Goal: Task Accomplishment & Management: Complete application form

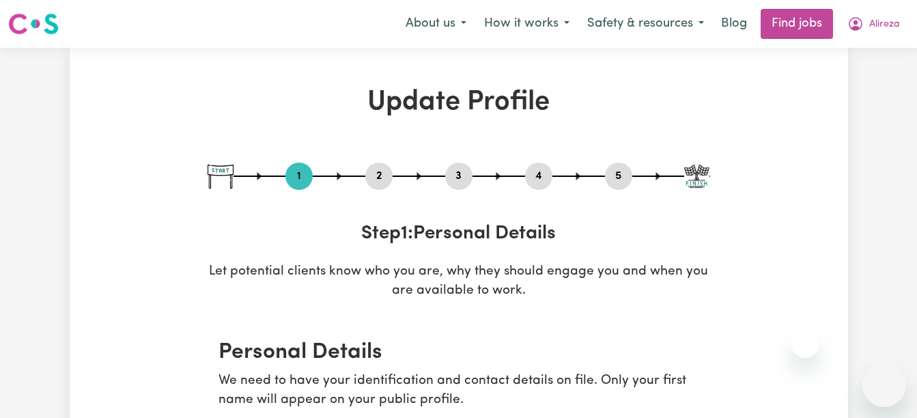
select select "[DEMOGRAPHIC_DATA]"
select select "[DEMOGRAPHIC_DATA] Citizen"
select select "Studying a healthcare related degree or qualification"
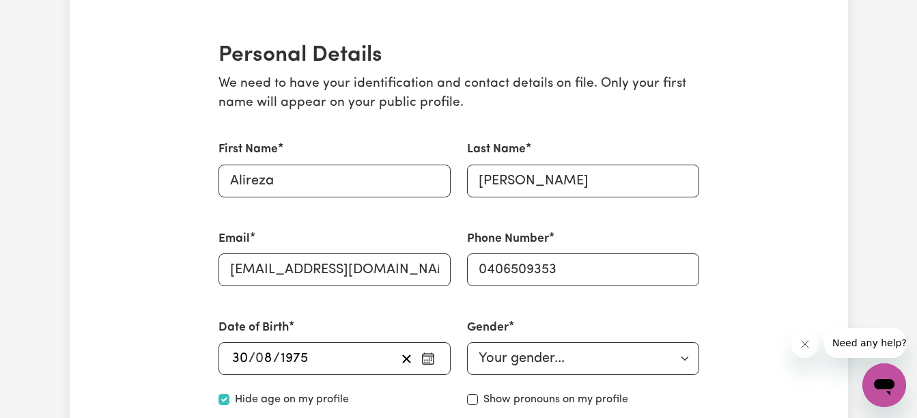
scroll to position [324, 0]
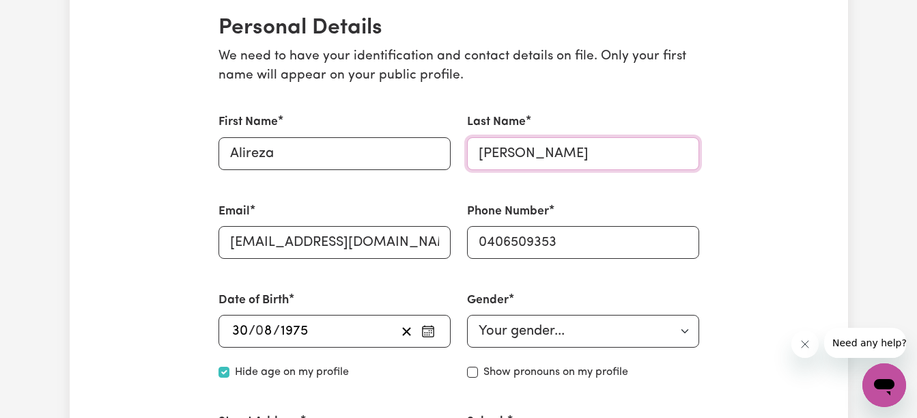
click at [548, 143] on input "[PERSON_NAME]" at bounding box center [583, 153] width 232 height 33
type input "[PERSON_NAME]"
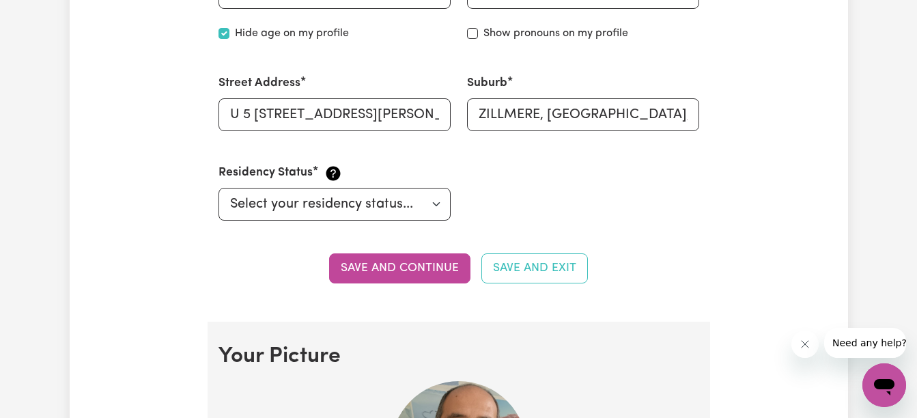
scroll to position [690, 0]
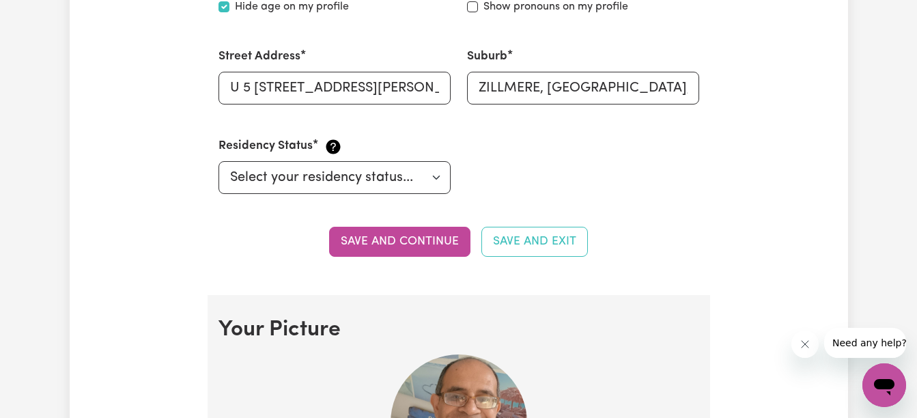
click at [414, 245] on button "Save and continue" at bounding box center [399, 242] width 141 height 30
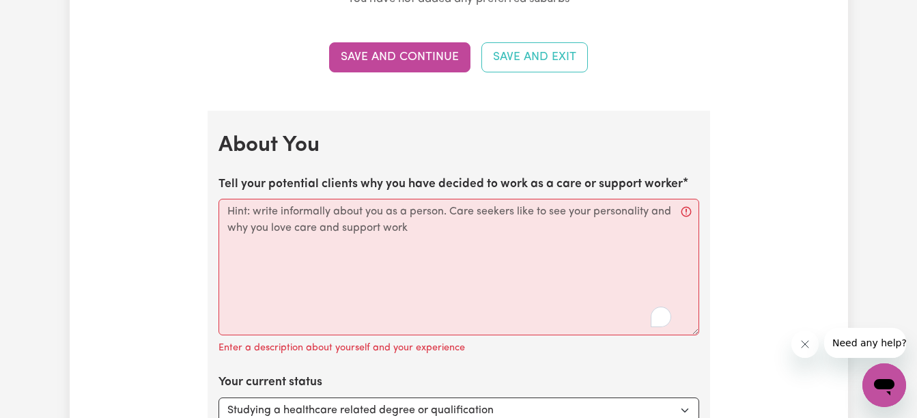
scroll to position [1768, 0]
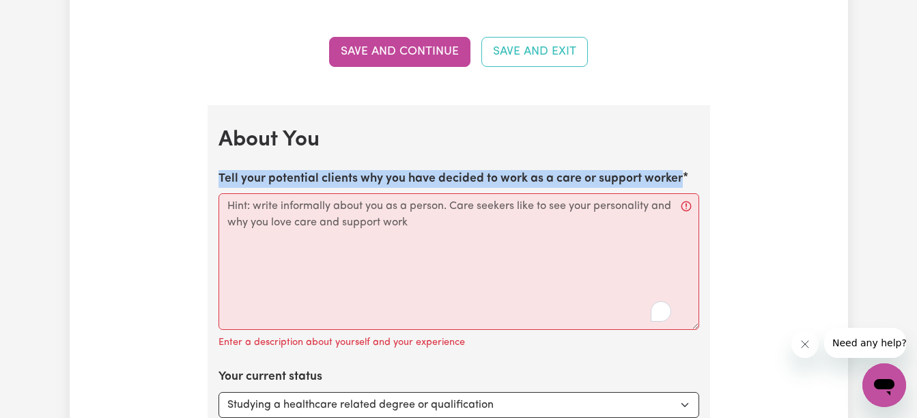
drag, startPoint x: 680, startPoint y: 180, endPoint x: 217, endPoint y: 173, distance: 462.4
copy label "Tell your potential clients why you have decided to work as a care or support w…"
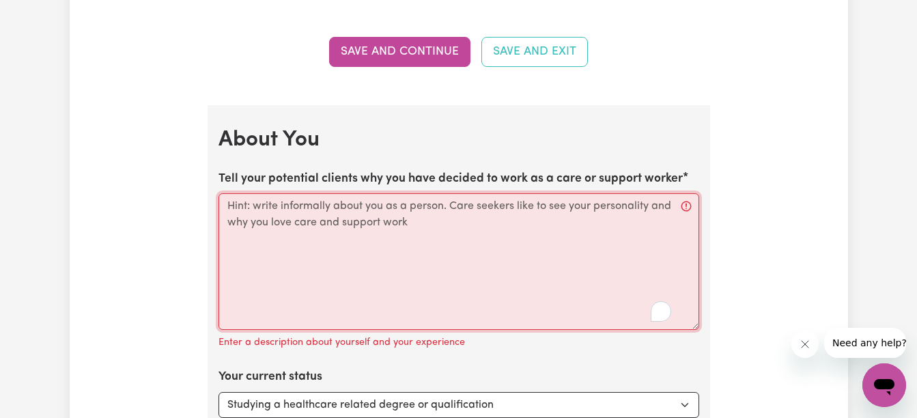
click at [238, 206] on textarea "Tell your potential clients why you have decided to work as a care or support w…" at bounding box center [459, 261] width 481 height 137
paste textarea "Hey there 👋 I got into care and support work because I genuinely enjoy helping …"
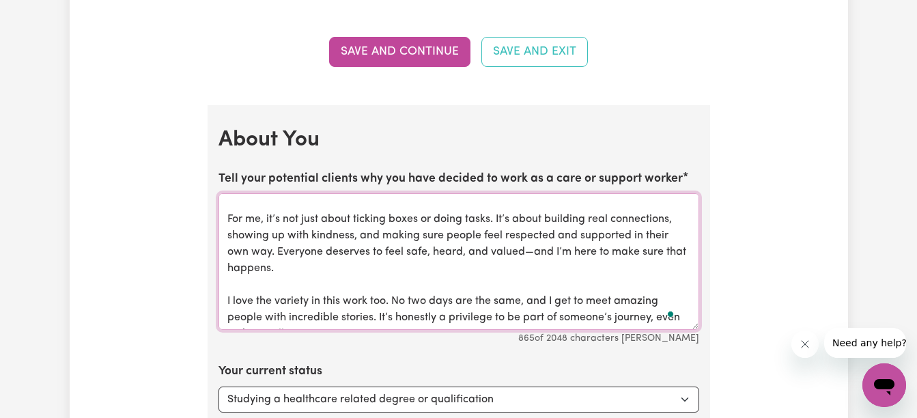
scroll to position [0, 0]
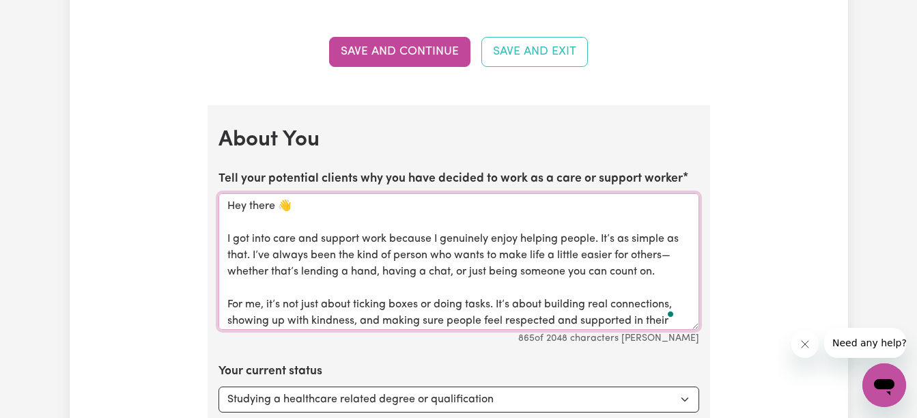
type textarea "Hey there 👋 I got into care and support work because I genuinely enjoy helping …"
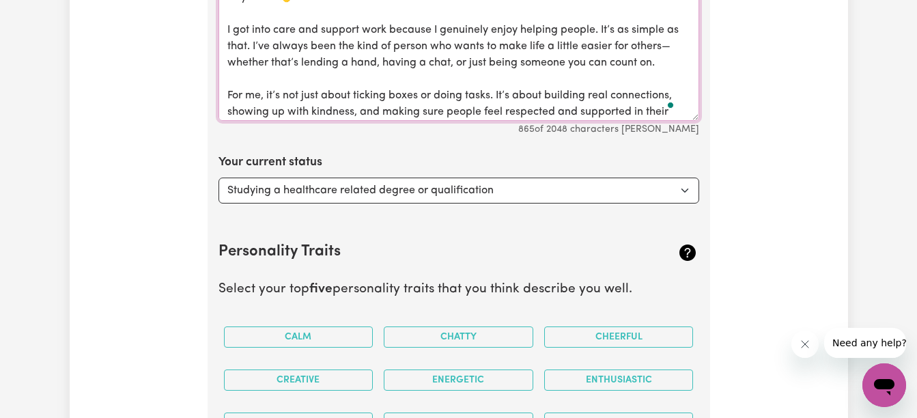
scroll to position [1987, 0]
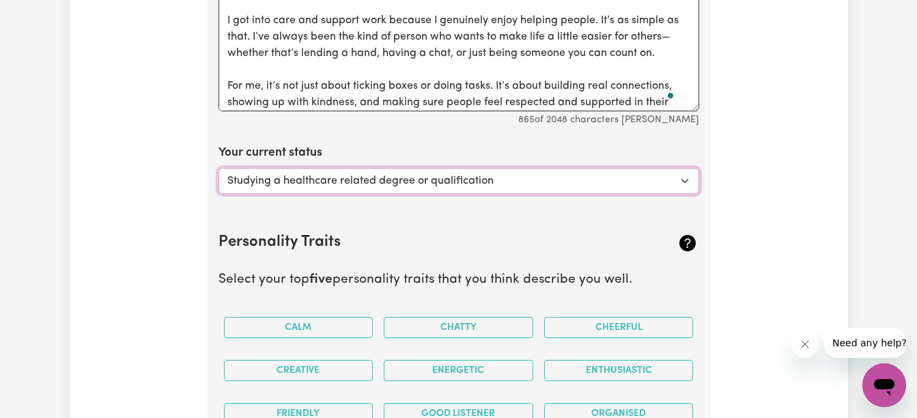
click at [688, 180] on select "Select... Studying a healthcare related degree or qualification Studying a non-…" at bounding box center [459, 181] width 481 height 26
click at [219, 168] on select "Select... Studying a healthcare related degree or qualification Studying a non-…" at bounding box center [459, 181] width 481 height 26
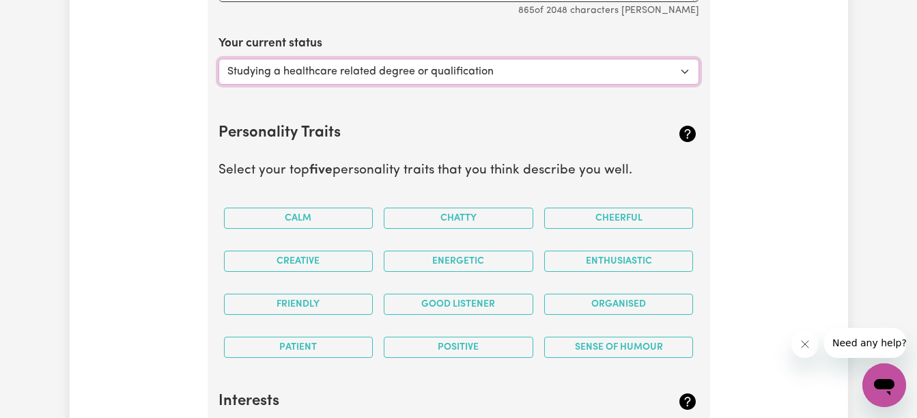
scroll to position [2123, 0]
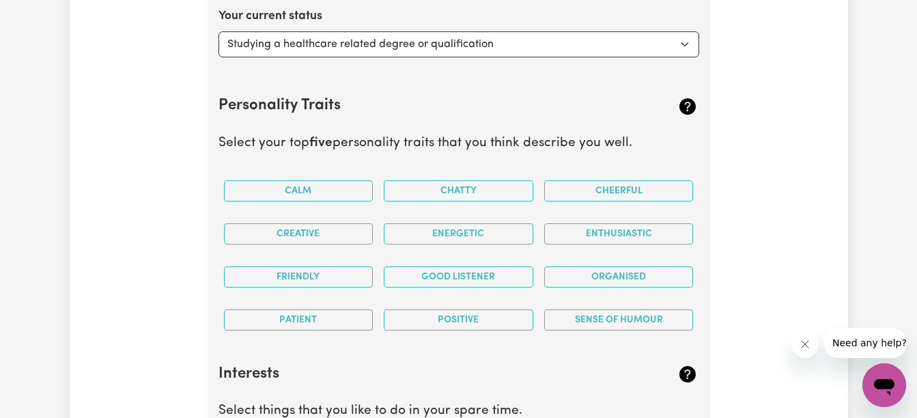
click at [471, 285] on button "Good Listener" at bounding box center [459, 276] width 150 height 21
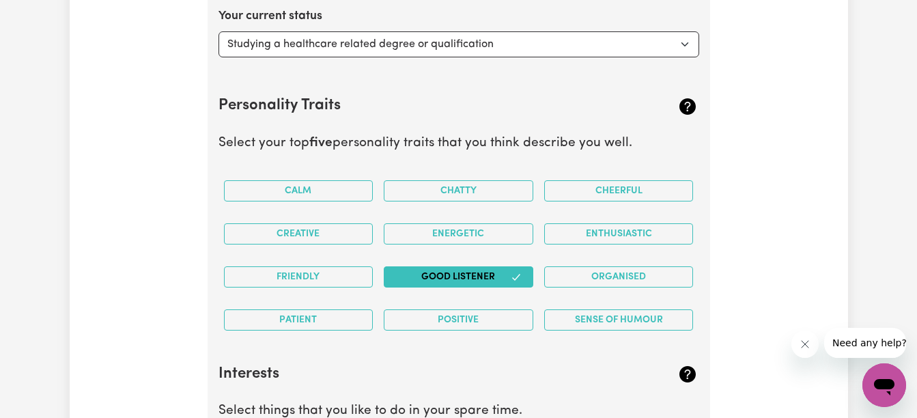
click at [577, 279] on button "Organised" at bounding box center [619, 276] width 150 height 21
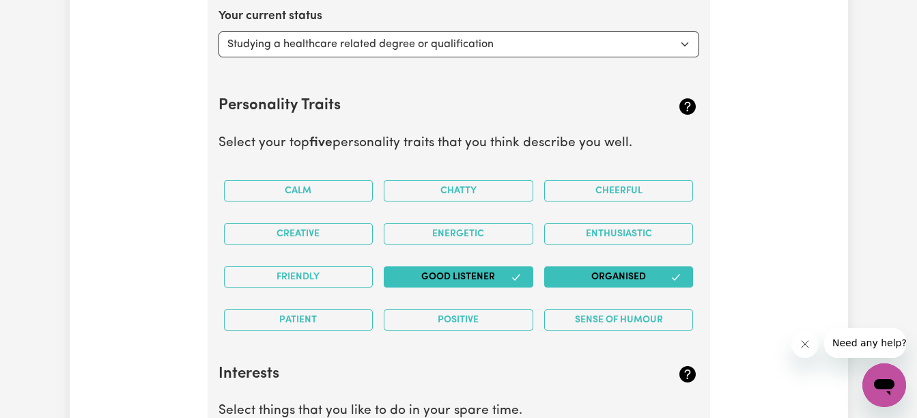
click at [287, 321] on button "Patient" at bounding box center [299, 319] width 150 height 21
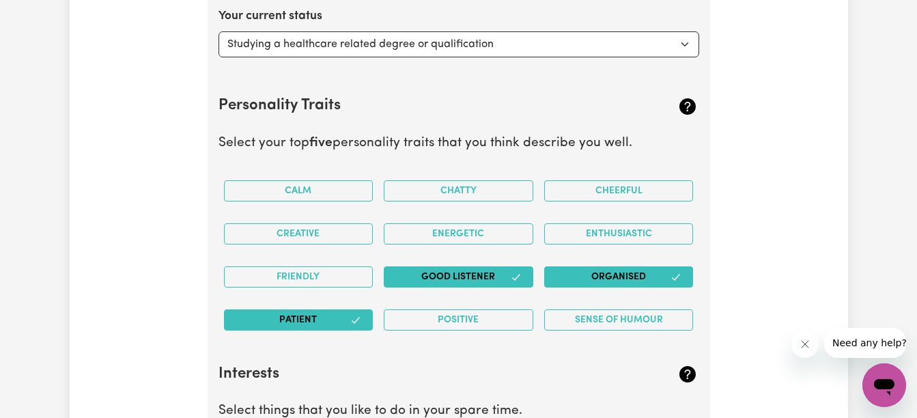
click at [326, 276] on button "Friendly" at bounding box center [299, 276] width 150 height 21
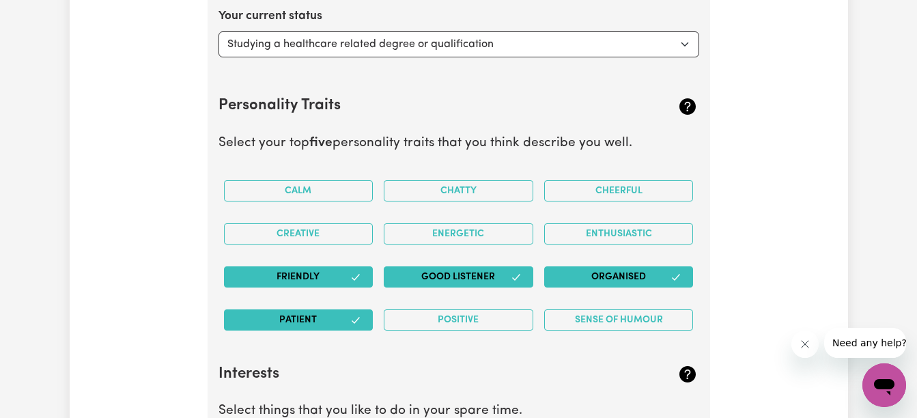
click at [329, 195] on button "Calm" at bounding box center [299, 190] width 150 height 21
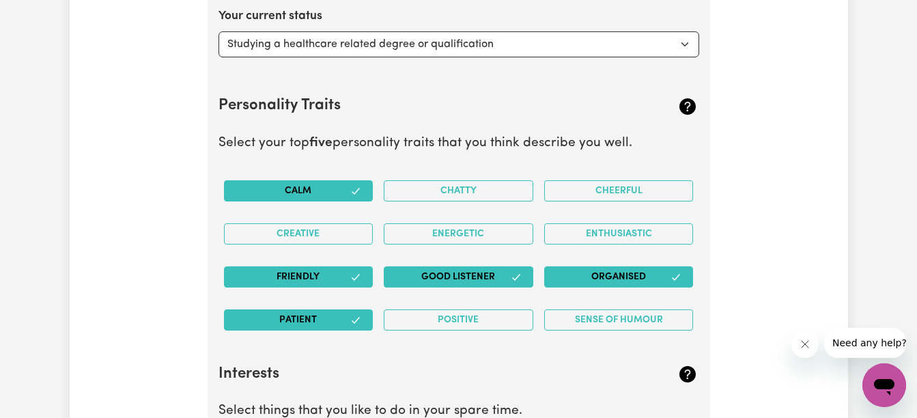
click at [659, 321] on button "Sense of Humour" at bounding box center [619, 319] width 150 height 21
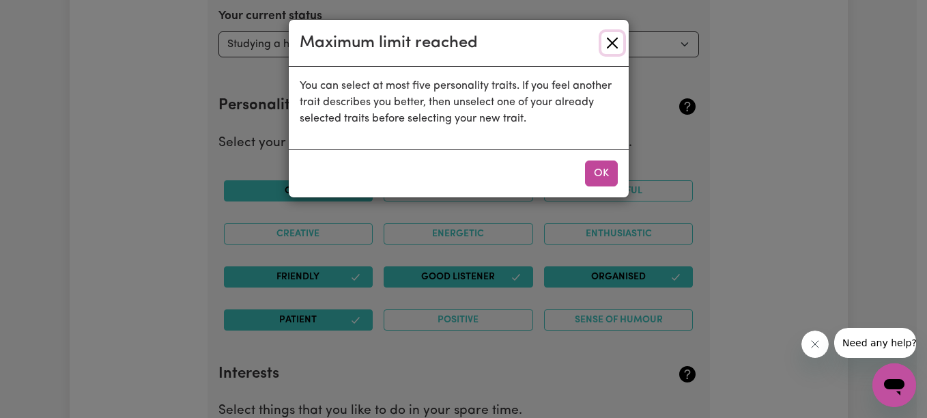
click at [612, 46] on button "Close" at bounding box center [613, 43] width 22 height 22
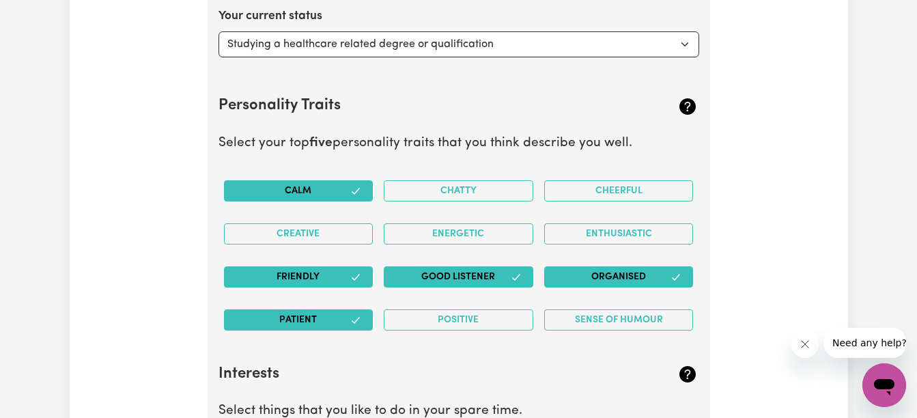
click at [645, 281] on button "Organised" at bounding box center [619, 276] width 150 height 21
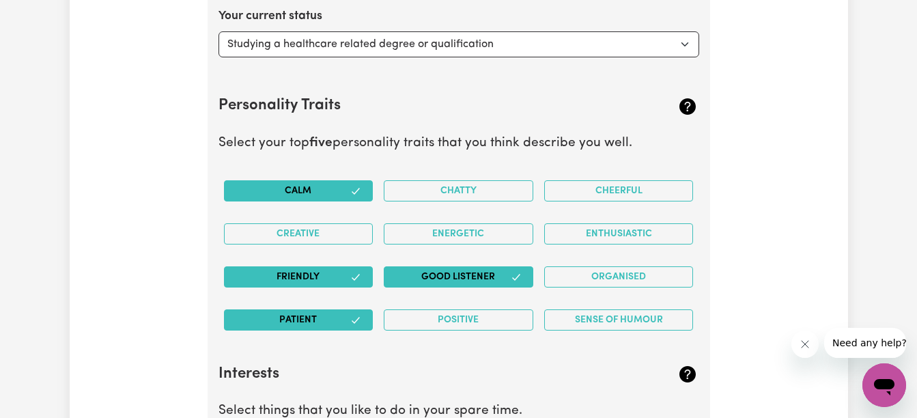
click at [474, 323] on button "Positive" at bounding box center [459, 319] width 150 height 21
click at [598, 279] on button "Organised" at bounding box center [619, 276] width 150 height 21
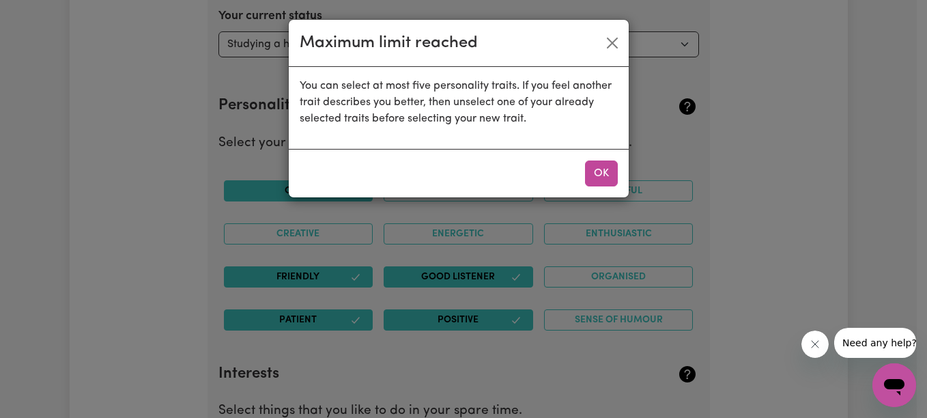
click at [600, 176] on button "OK" at bounding box center [601, 174] width 33 height 26
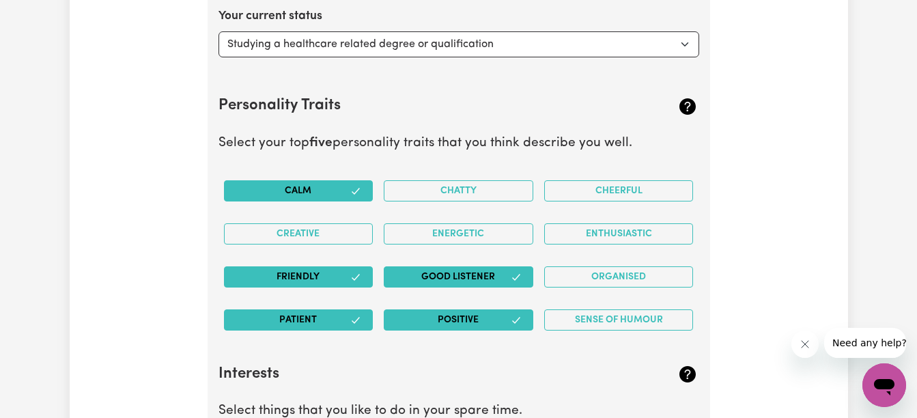
click at [322, 191] on button "Calm" at bounding box center [299, 190] width 150 height 21
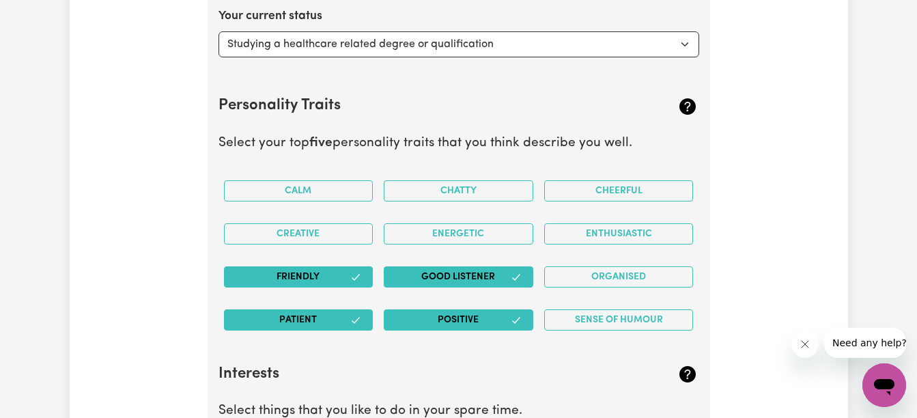
click at [626, 273] on button "Organised" at bounding box center [619, 276] width 150 height 21
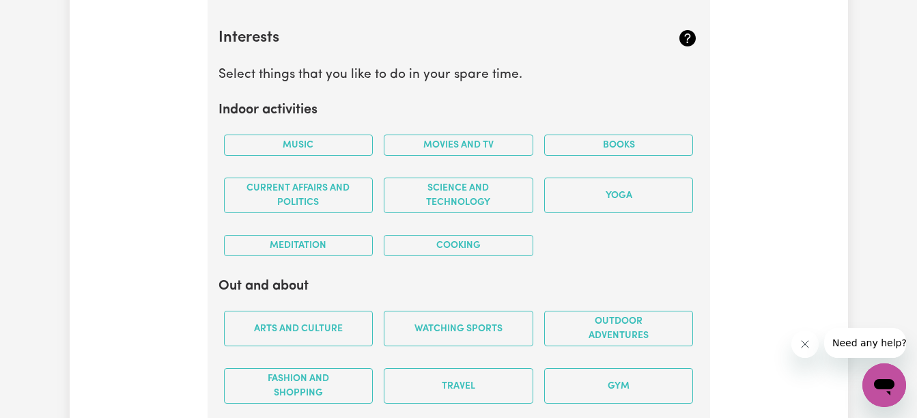
scroll to position [2469, 0]
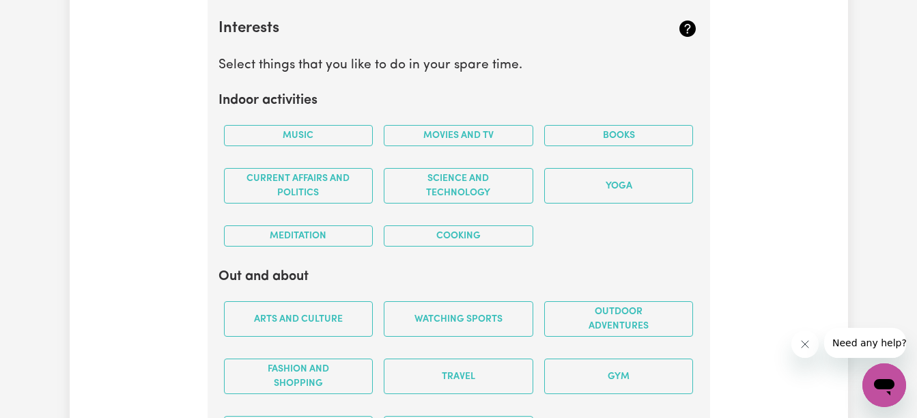
click at [452, 137] on button "Movies and TV" at bounding box center [459, 135] width 150 height 21
click at [443, 242] on button "Cooking" at bounding box center [459, 235] width 150 height 21
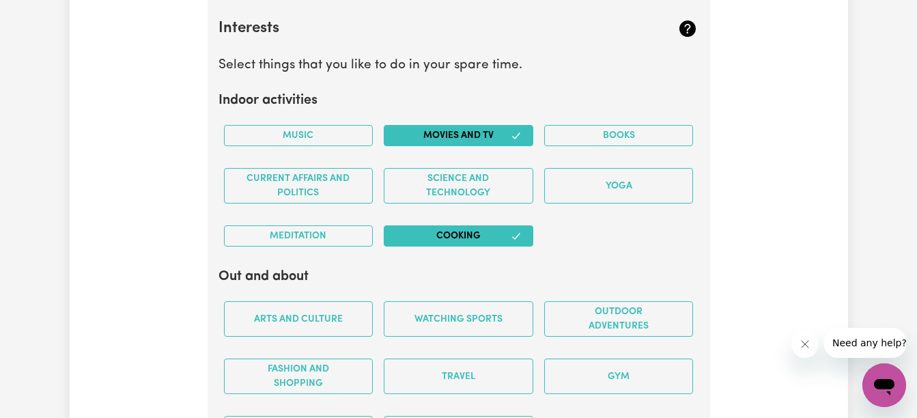
click at [298, 135] on button "Music" at bounding box center [299, 135] width 150 height 21
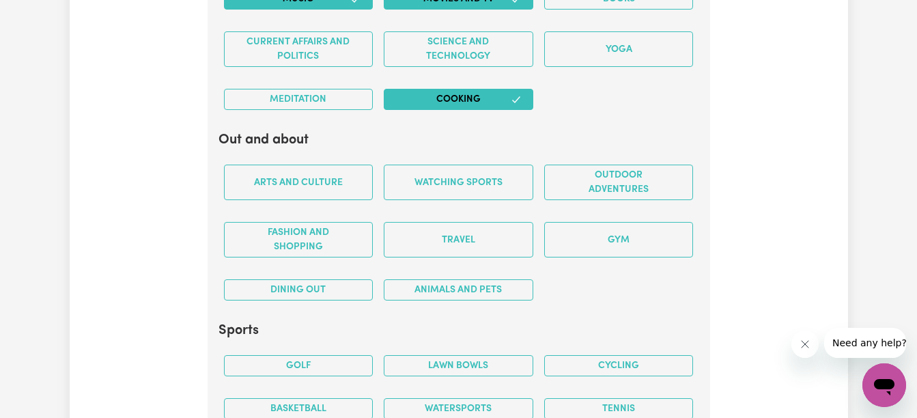
scroll to position [2633, 0]
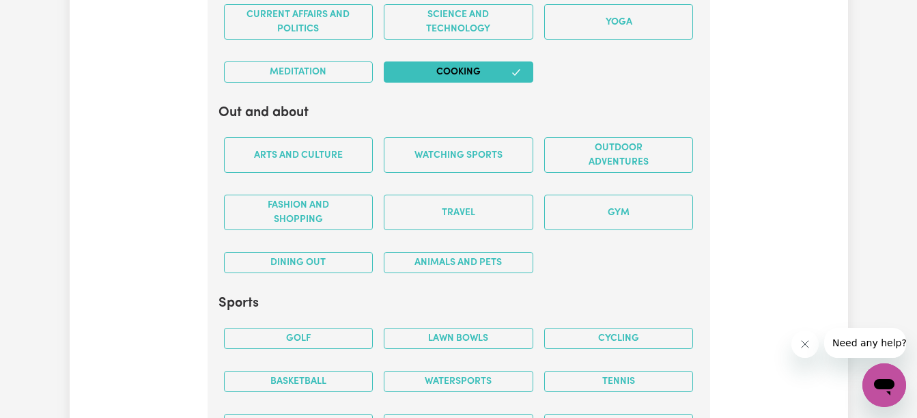
click at [315, 260] on button "Dining out" at bounding box center [299, 262] width 150 height 21
click at [423, 206] on button "Travel" at bounding box center [459, 213] width 150 height 36
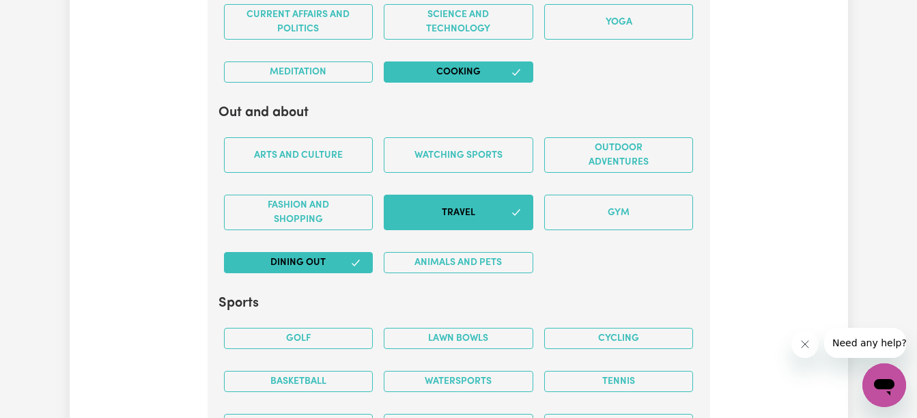
click at [572, 155] on button "Outdoor adventures" at bounding box center [619, 155] width 150 height 36
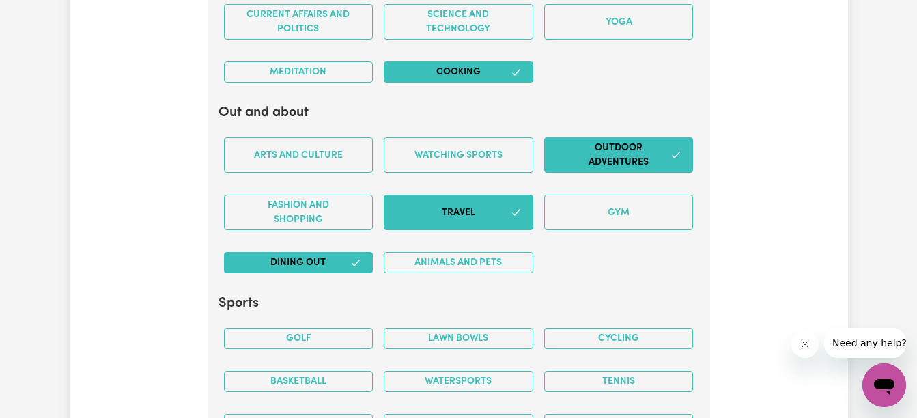
click at [572, 155] on button "Outdoor adventures" at bounding box center [619, 155] width 150 height 36
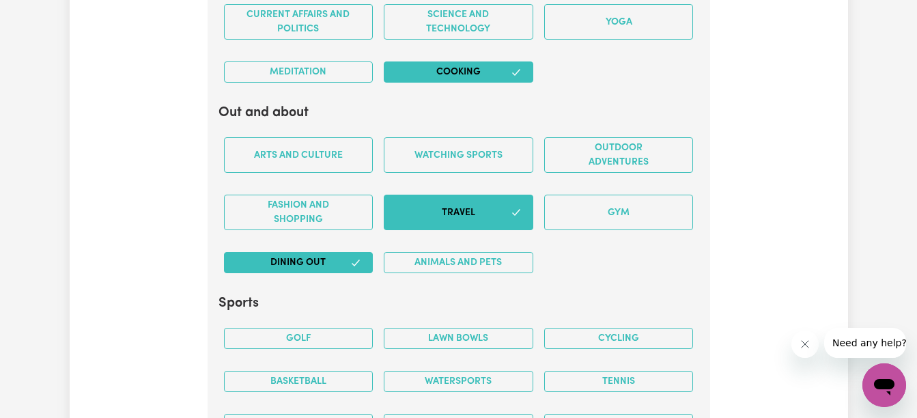
click at [652, 144] on button "Outdoor adventures" at bounding box center [619, 155] width 150 height 36
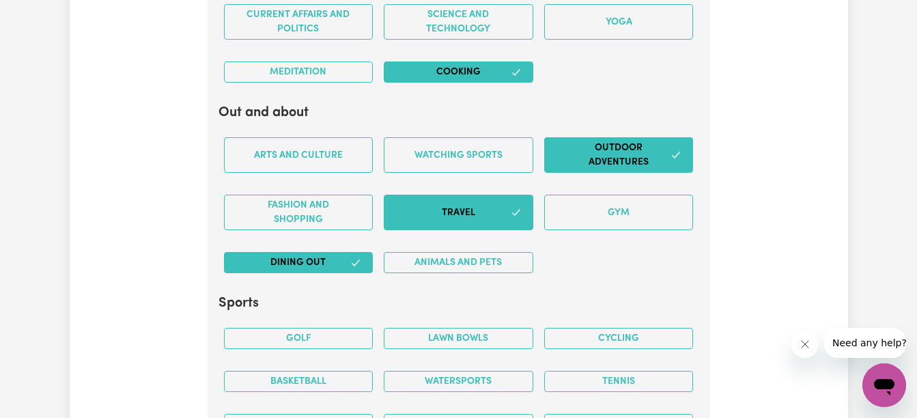
click at [292, 163] on button "Arts and Culture" at bounding box center [299, 155] width 150 height 36
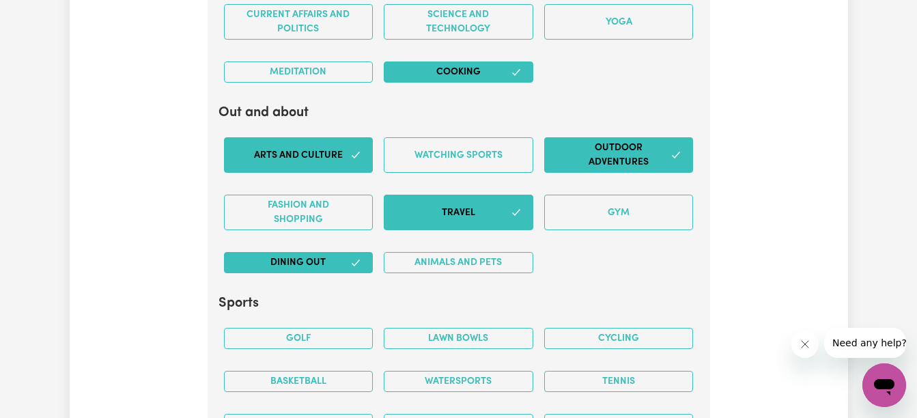
click at [279, 211] on button "Fashion and shopping" at bounding box center [299, 213] width 150 height 36
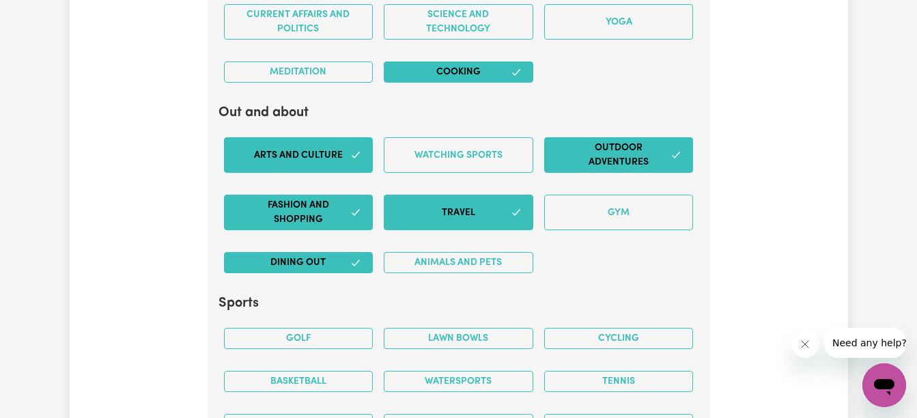
click at [437, 138] on button "Watching sports" at bounding box center [459, 155] width 150 height 36
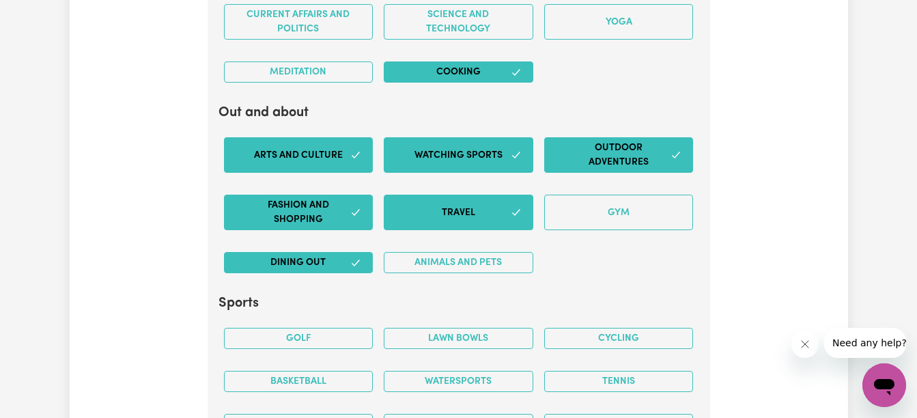
click at [419, 153] on button "Watching sports" at bounding box center [459, 155] width 150 height 36
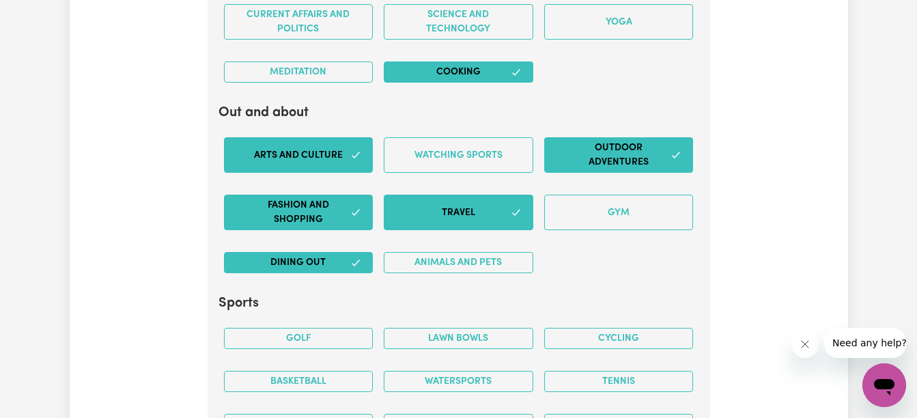
click at [487, 263] on button "Animals and pets" at bounding box center [459, 262] width 150 height 21
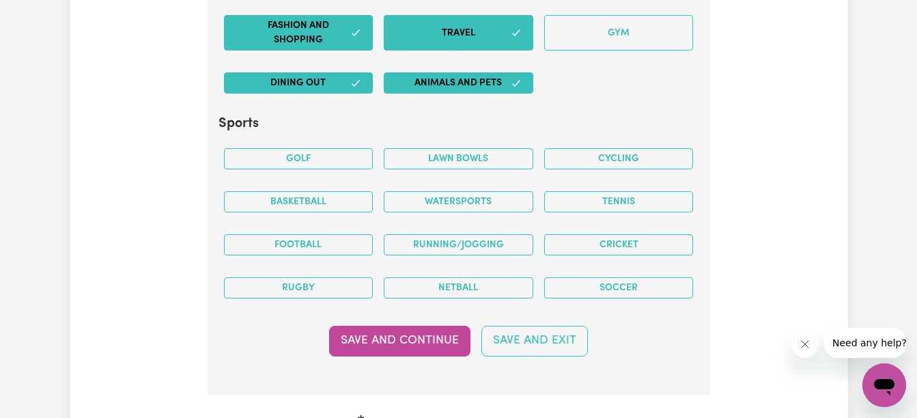
scroll to position [2824, 0]
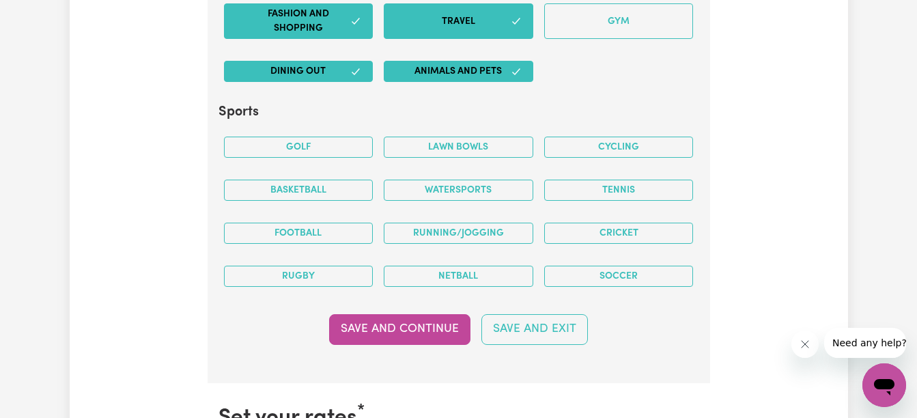
click at [666, 195] on button "Tennis" at bounding box center [619, 190] width 150 height 21
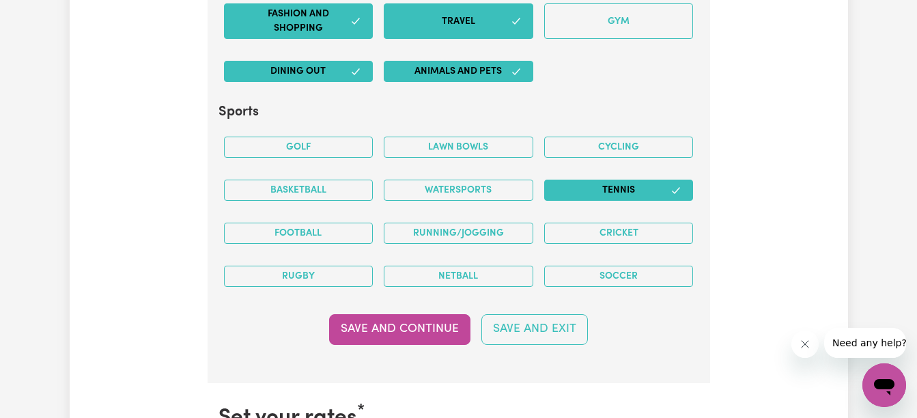
click at [420, 333] on button "Save and Continue" at bounding box center [399, 329] width 141 height 30
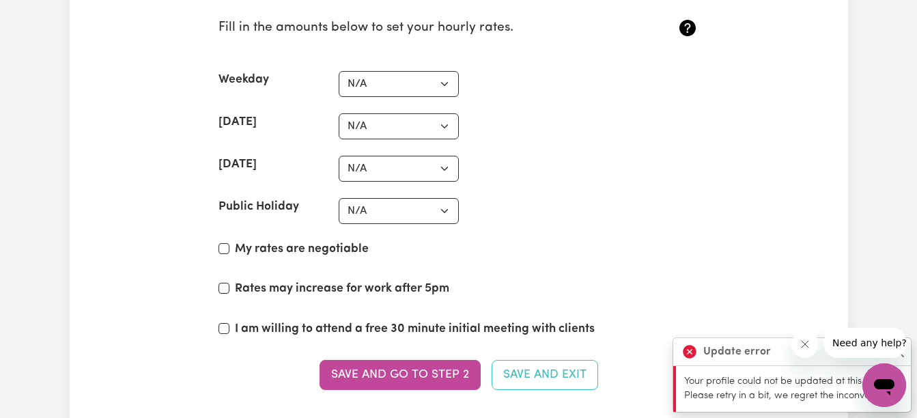
scroll to position [3267, 0]
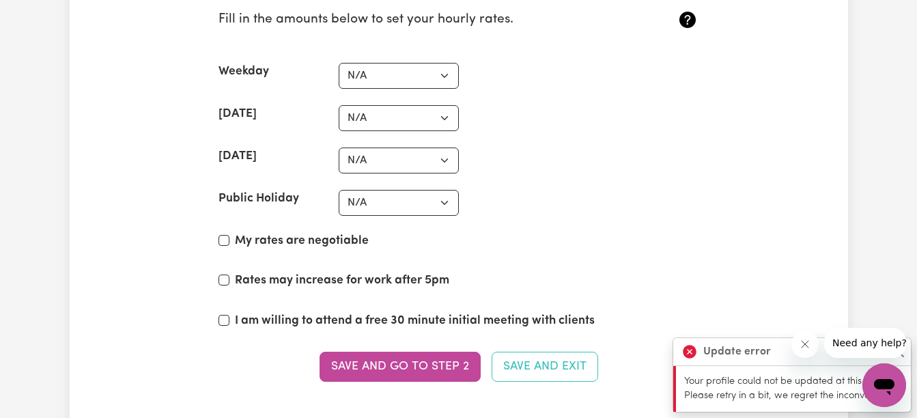
click at [805, 344] on icon "Close message from company" at bounding box center [805, 344] width 7 height 7
click at [894, 354] on button "Close" at bounding box center [899, 352] width 16 height 16
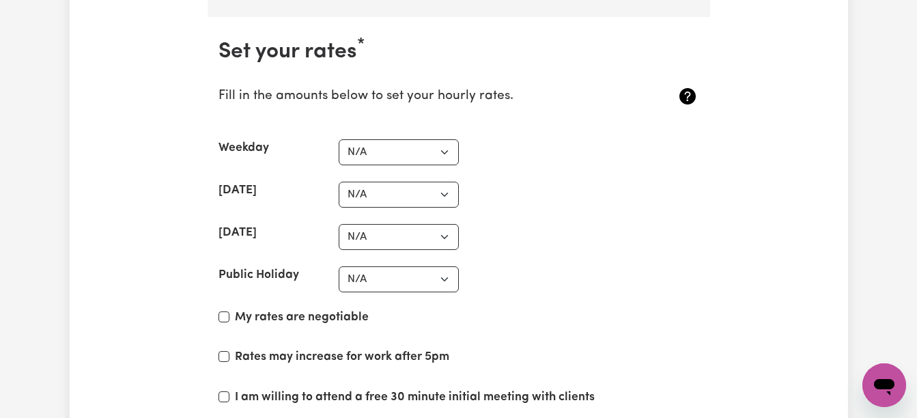
scroll to position [3221, 0]
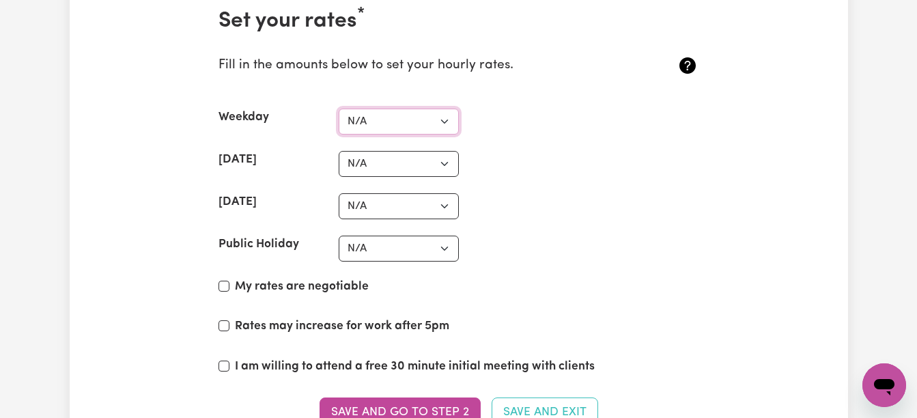
click at [448, 123] on select "N/A $37 $38 $39 $40 $41 $42 $43 $44 $45 $46 $47 $48 $49 $50 $51 $52 $53 $54 $55…" at bounding box center [399, 122] width 120 height 26
click at [557, 189] on section "Set your rates * Fill in the amounts below to set your hourly rates. Weekday N/…" at bounding box center [459, 226] width 503 height 480
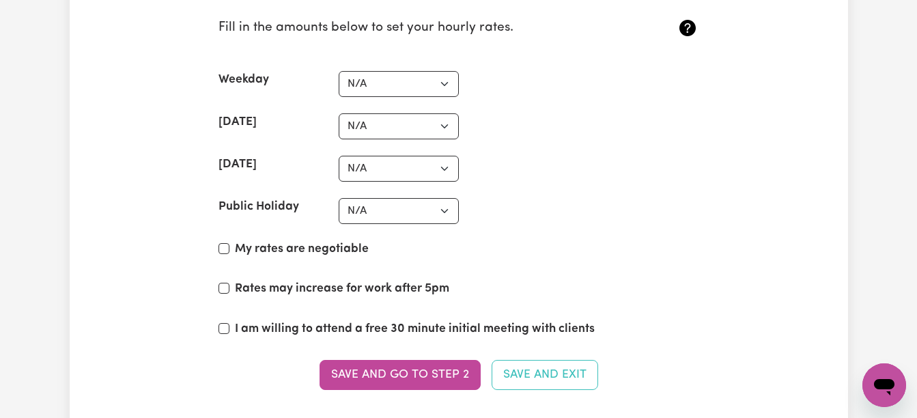
scroll to position [3274, 0]
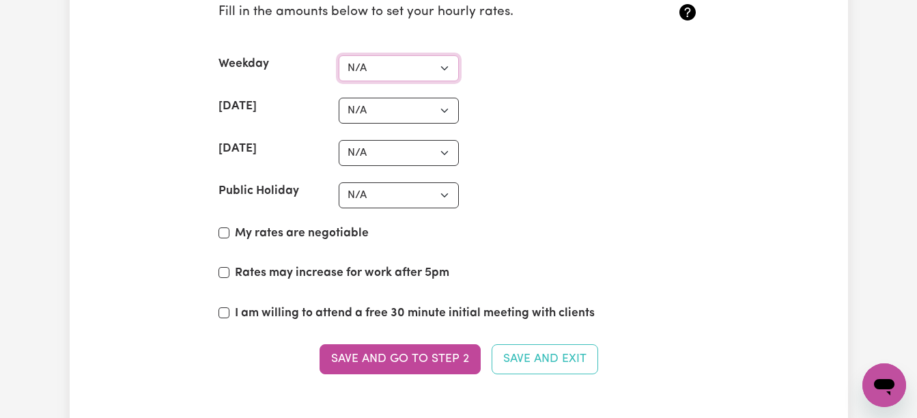
click at [448, 67] on select "N/A $37 $38 $39 $40 $41 $42 $43 $44 $45 $46 $47 $48 $49 $50 $51 $52 $53 $54 $55…" at bounding box center [399, 68] width 120 height 26
click at [339, 55] on select "N/A $37 $38 $39 $40 $41 $42 $43 $44 $45 $46 $47 $48 $49 $50 $51 $52 $53 $54 $55…" at bounding box center [399, 68] width 120 height 26
click at [446, 68] on select "N/A $37 $38 $39 $40 $41 $42 $43 $44 $45 $46 $47 $48 $49 $50 $51 $52 $53 $54 $55…" at bounding box center [399, 68] width 120 height 26
select select "N/A"
click at [339, 55] on select "N/A $37 $38 $39 $40 $41 $42 $43 $44 $45 $46 $47 $48 $49 $50 $51 $52 $53 $54 $55…" at bounding box center [399, 68] width 120 height 26
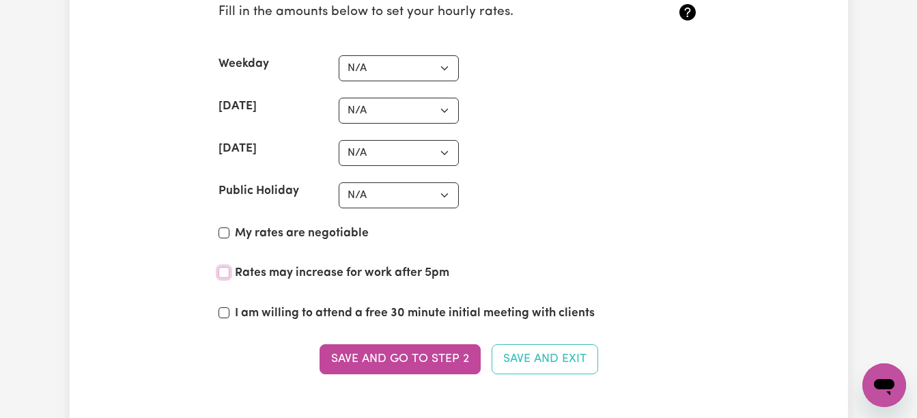
click at [224, 273] on input "Rates may increase for work after 5pm" at bounding box center [224, 272] width 11 height 11
checkbox input "true"
click at [221, 315] on input "I am willing to attend a free 30 minute initial meeting with clients" at bounding box center [224, 312] width 11 height 11
checkbox input "true"
click at [223, 232] on input "My rates are negotiable" at bounding box center [224, 232] width 11 height 11
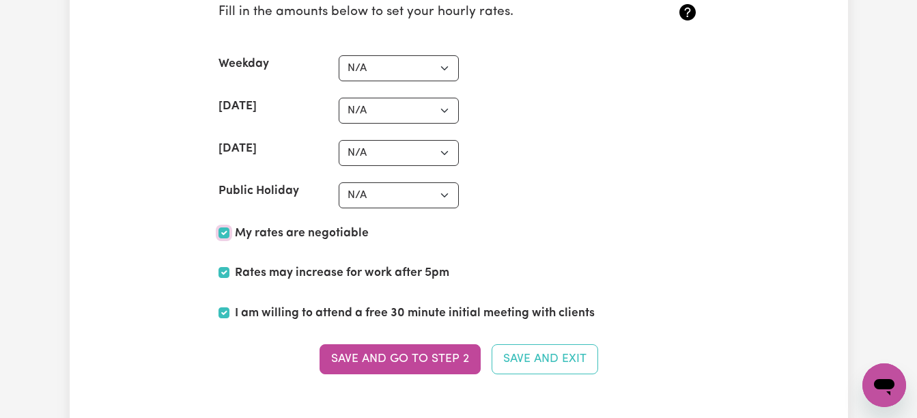
checkbox input "true"
click at [388, 366] on button "Save and go to Step 2" at bounding box center [400, 359] width 161 height 30
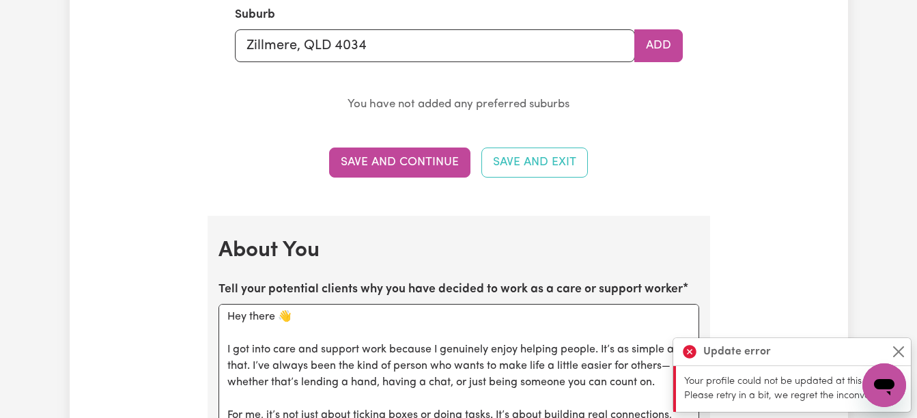
scroll to position [1666, 0]
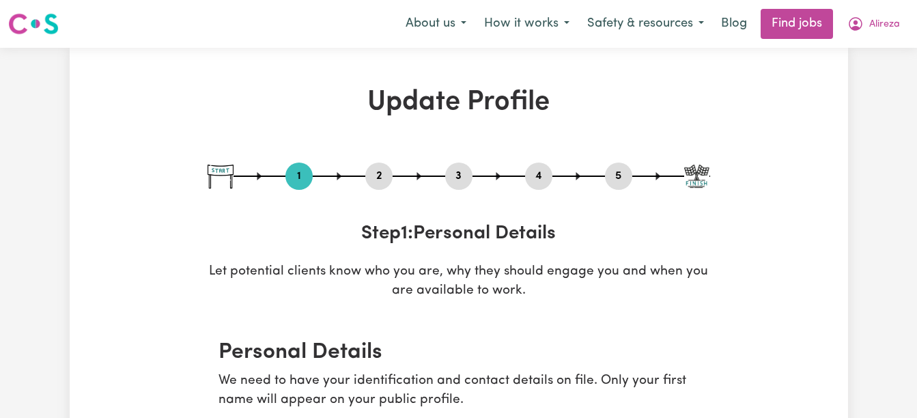
select select "[DEMOGRAPHIC_DATA]"
select select "[DEMOGRAPHIC_DATA] Citizen"
select select "Studying a healthcare related degree or qualification"
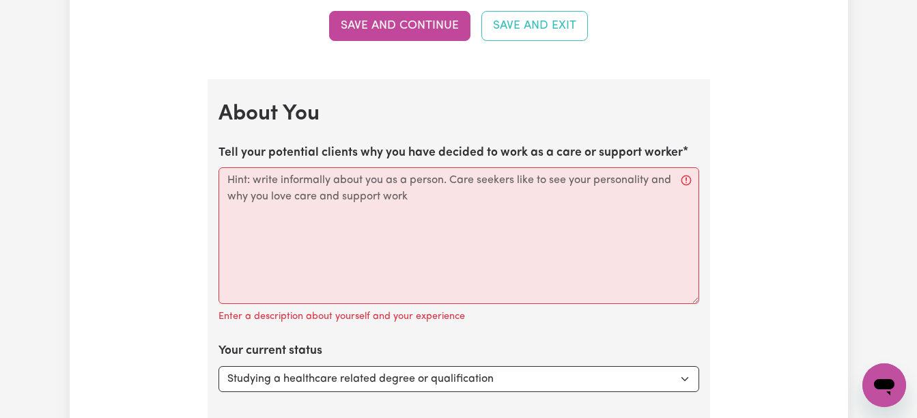
scroll to position [1809, 0]
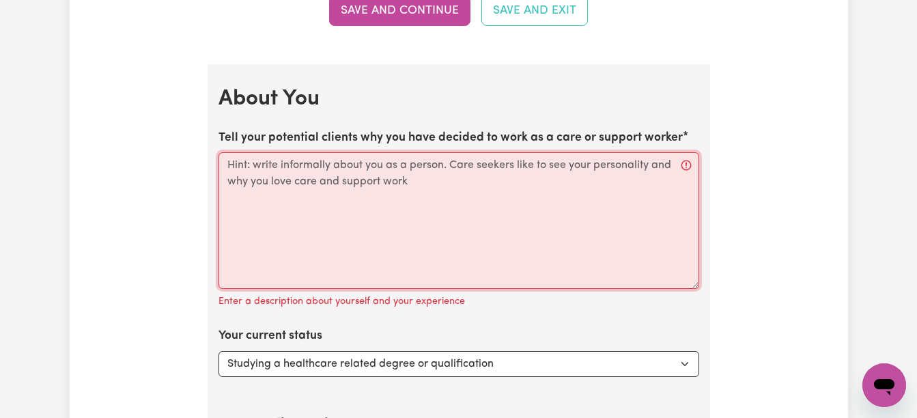
click at [235, 169] on textarea "Tell your potential clients why you have decided to work as a care or support w…" at bounding box center [459, 220] width 481 height 137
paste textarea "Hey there 👋 I got into care and support work because I genuinely enjoy helping …"
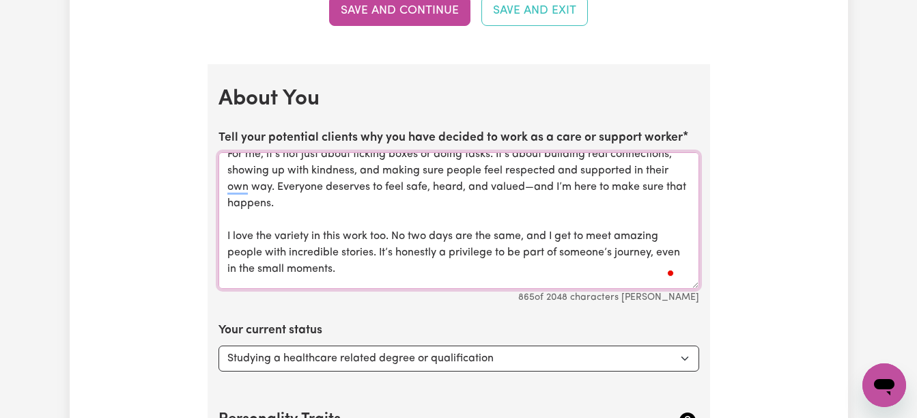
scroll to position [0, 0]
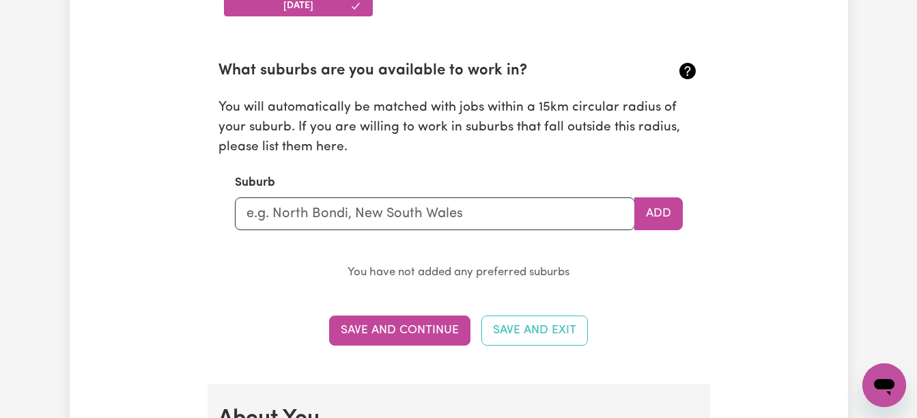
type textarea "Hey there 👋 I got into care and support work because I genuinely enjoy helping …"
click at [332, 219] on input "text" at bounding box center [435, 213] width 400 height 33
type input "zillm"
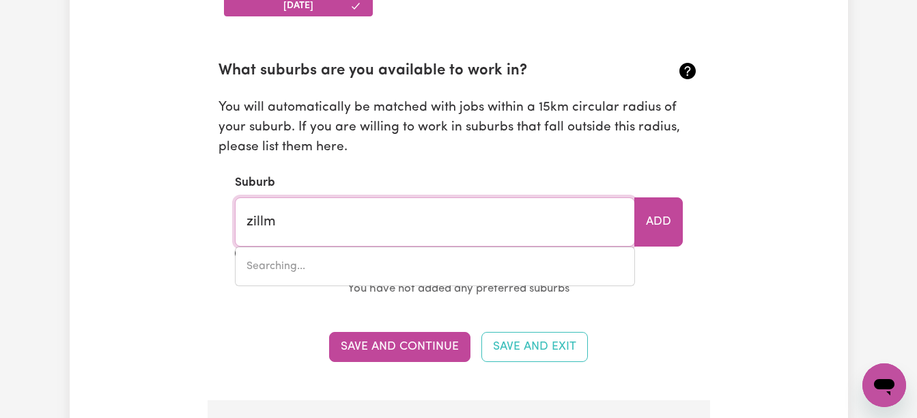
type input "zillmERE, Queensland, 4034"
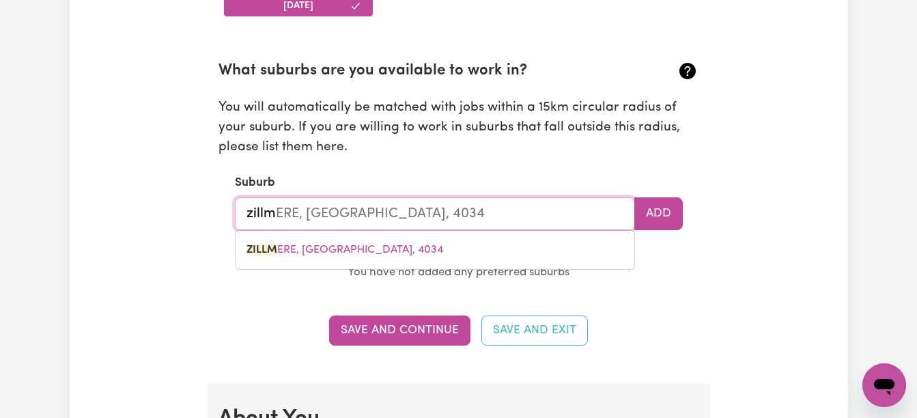
type input "zillme"
type input "zillmeRE, Queensland, 4034"
type input "zillmer"
type input "zillmerE, Queensland, 4034"
type input "zillmere"
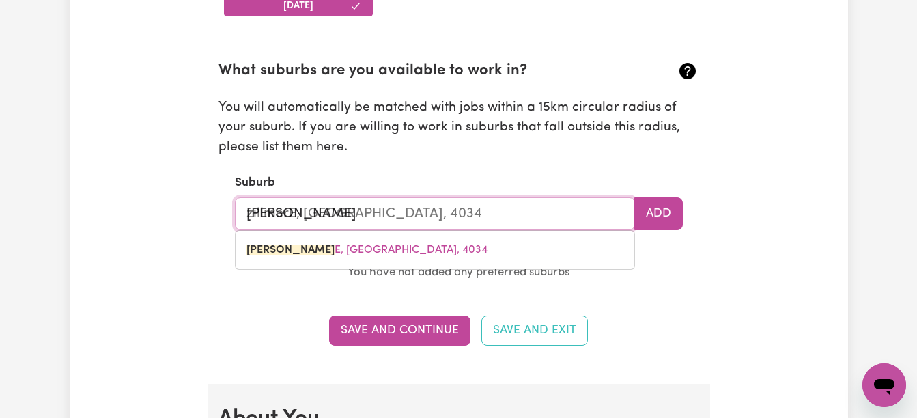
type input "zillmere, Queensland, 4034"
click at [291, 254] on mark "ZILLMERE" at bounding box center [272, 250] width 50 height 11
type input "ZILLMERE, [GEOGRAPHIC_DATA], 4034"
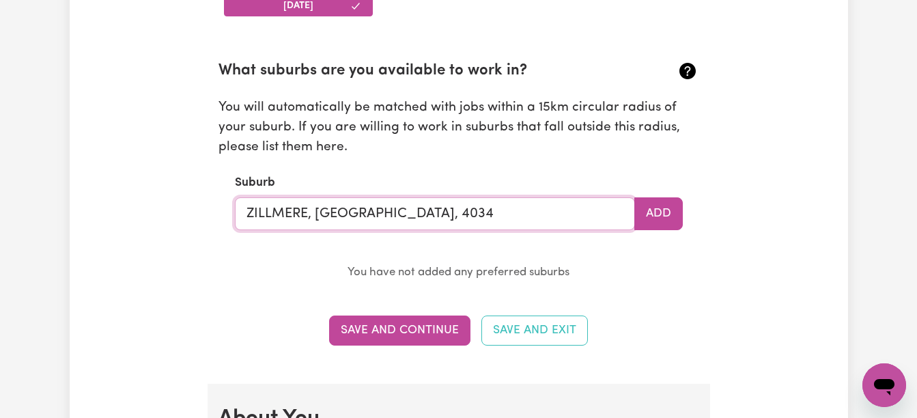
type input "ZILLMERE, [GEOGRAPHIC_DATA], 4034"
click at [665, 209] on button "Add" at bounding box center [658, 213] width 48 height 33
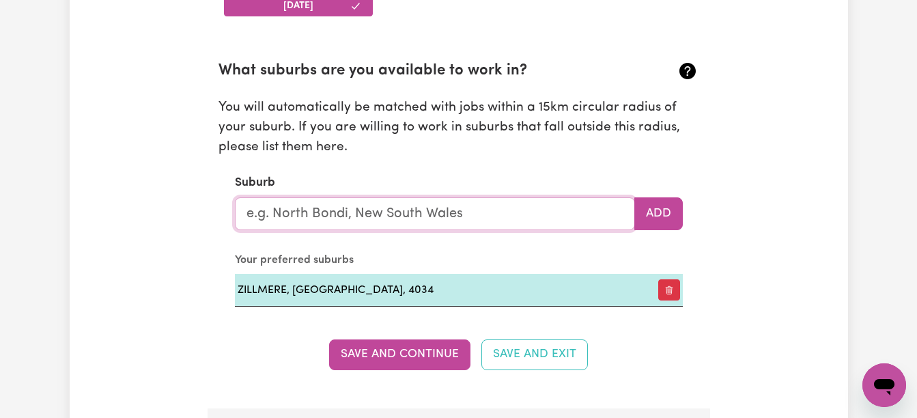
click at [314, 219] on input "text" at bounding box center [435, 213] width 400 height 33
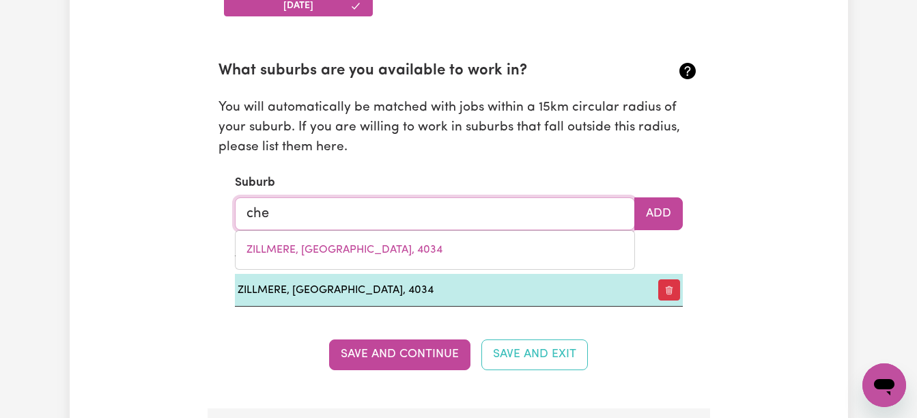
type input "cher"
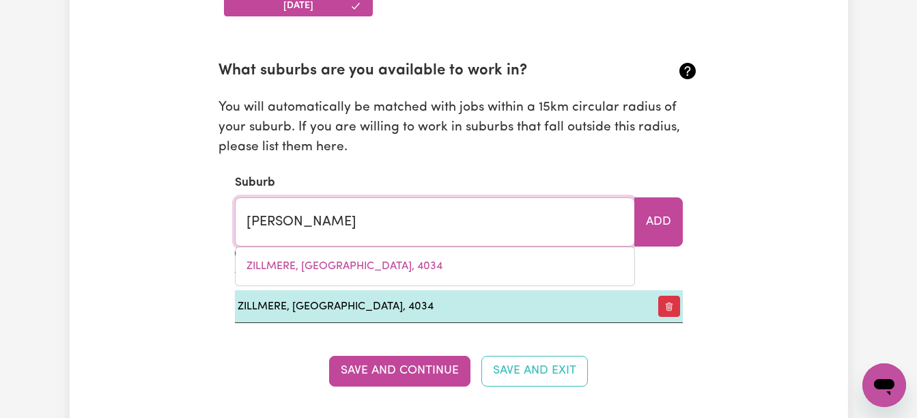
type input "cherBOURG, Queensland, 4605"
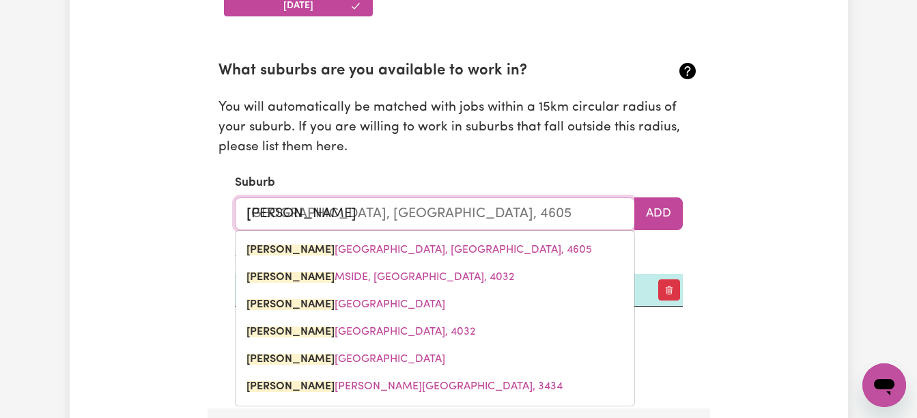
type input "cherm"
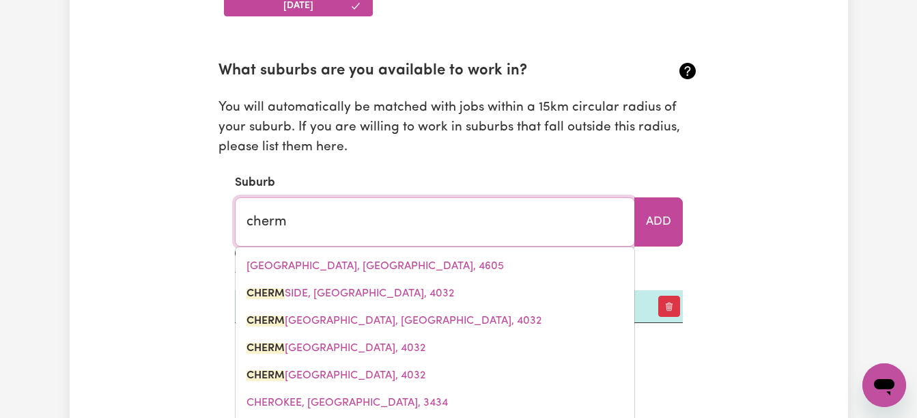
type input "chermSIDE, Queensland, 4032"
type input "cherms"
type input "chermsIDE, Queensland, 4032"
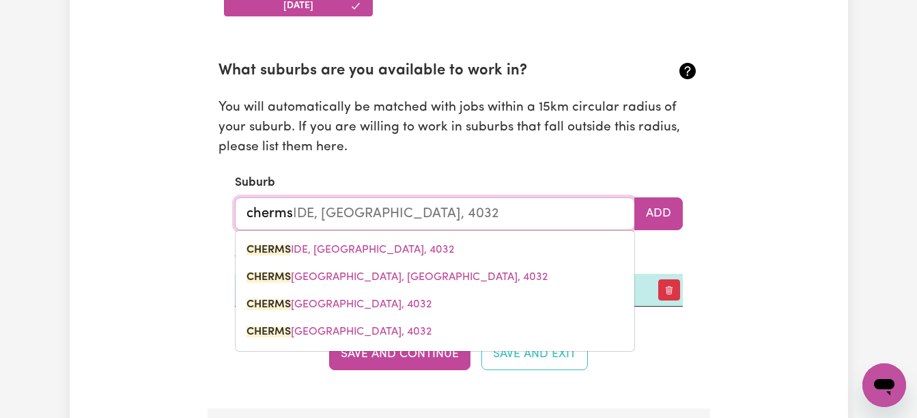
type input "chermsi"
type input "chermsiDE, Queensland, 4032"
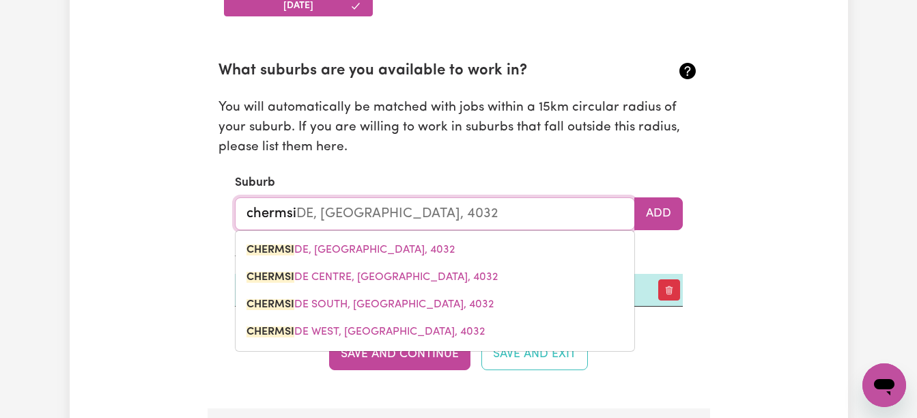
type input "chermsid"
type input "chermsidE, Queensland, 4032"
type input "chermside"
type input "chermside, Queensland, 4032"
click at [344, 242] on link "CHERMSIDE , Queensland, 4032" at bounding box center [435, 249] width 399 height 27
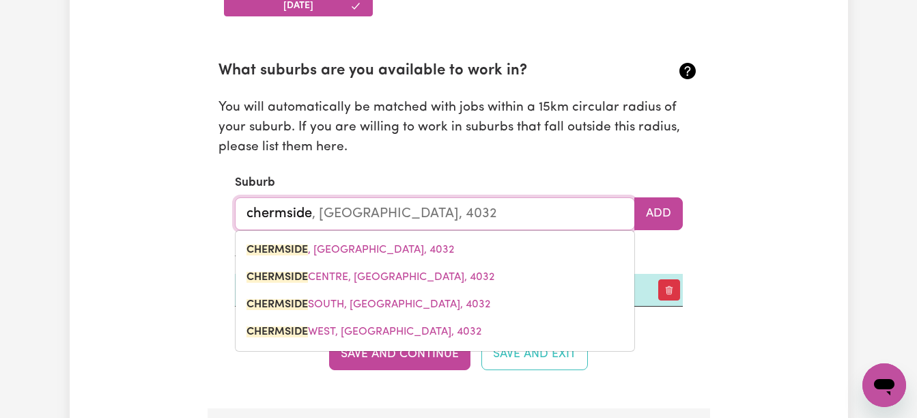
type input "CHERMSIDE, Queensland, 4032"
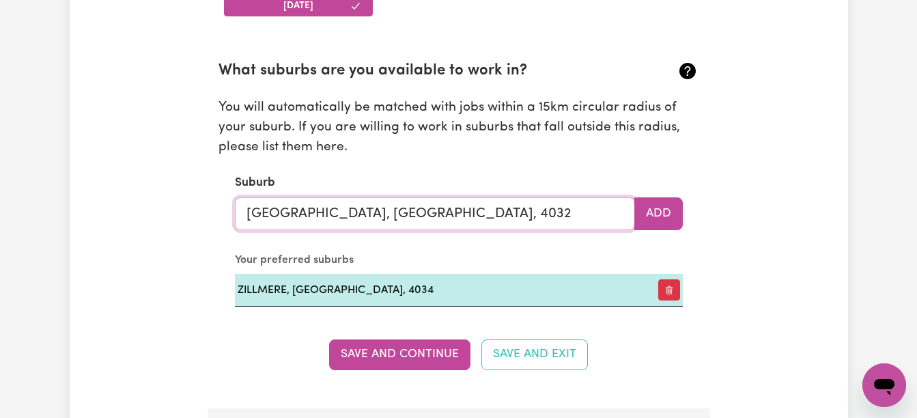
type input "CHERMSIDE, Queensland, 4032"
click at [647, 217] on button "Add" at bounding box center [658, 213] width 48 height 33
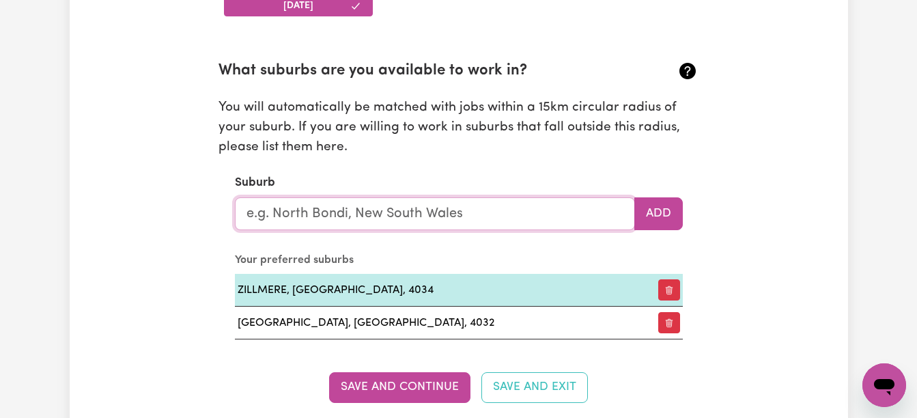
click at [302, 214] on input "text" at bounding box center [435, 213] width 400 height 33
type input "asp"
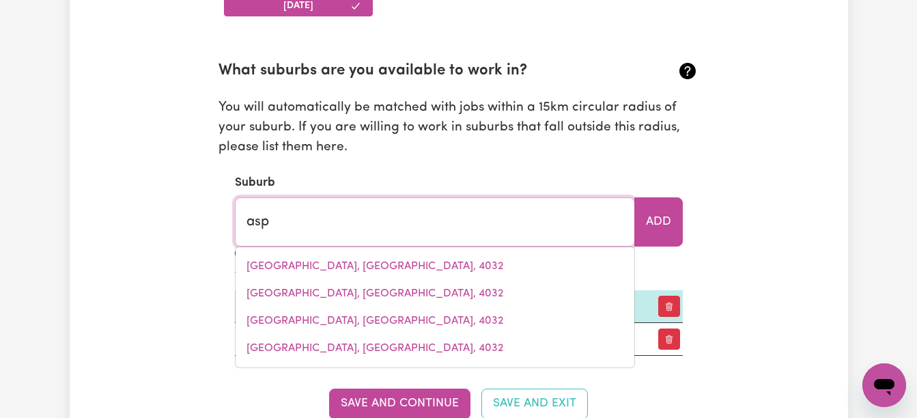
type input "aspENDALE, Victoria, 3195"
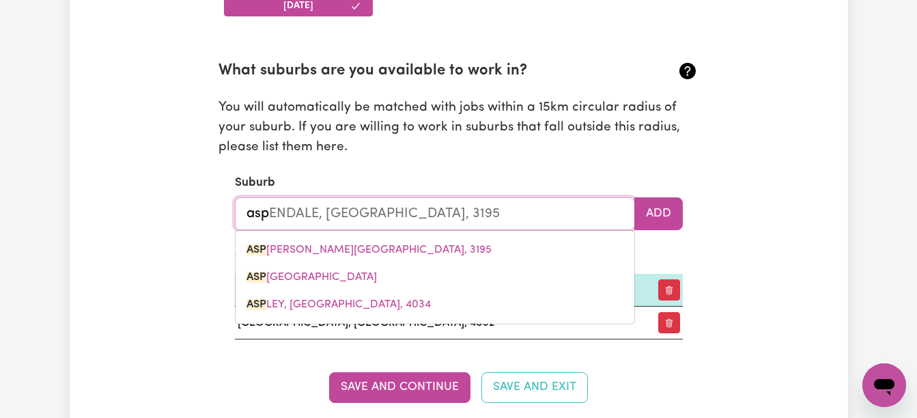
type input "aspl"
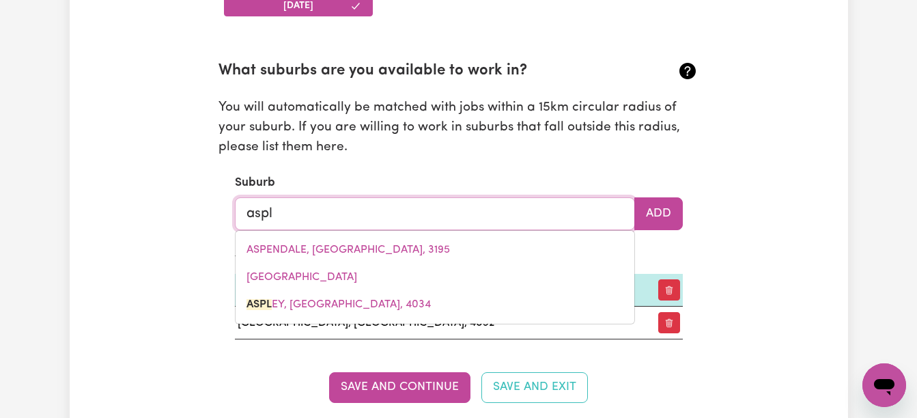
type input "asplEY, Queensland, 4034"
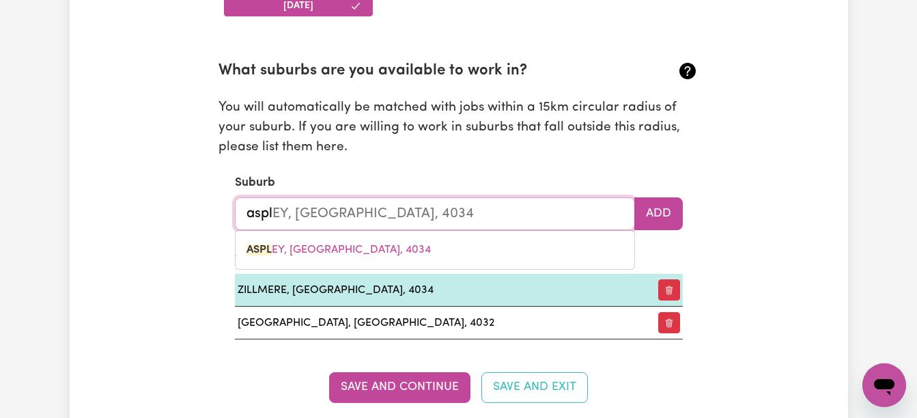
type input "asple"
type input "aspleY, Queensland, 4034"
click at [329, 252] on span "ASPLE Y, Queensland, 4034" at bounding box center [339, 250] width 184 height 11
type input "ASPLEY, Queensland, 4034"
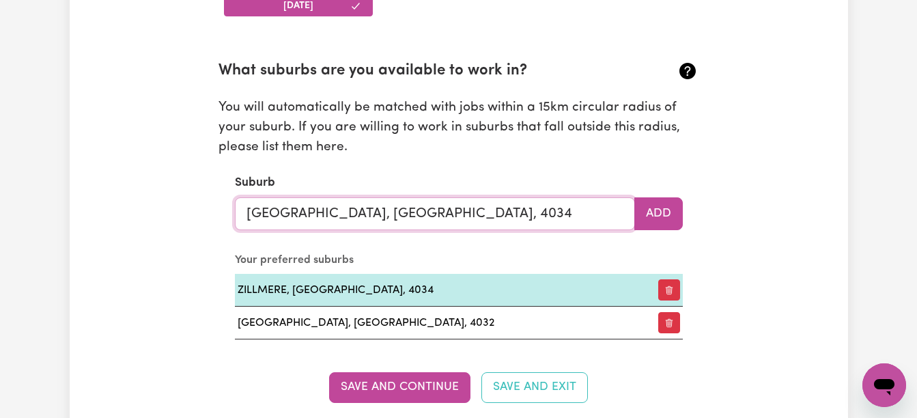
type input "ASPLEY, Queensland, 4034"
click at [656, 218] on button "Add" at bounding box center [658, 213] width 48 height 33
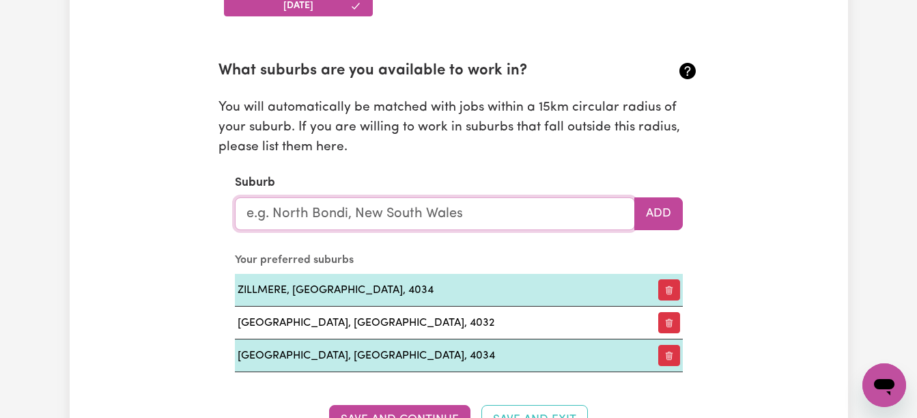
click at [419, 215] on input "text" at bounding box center [435, 213] width 400 height 33
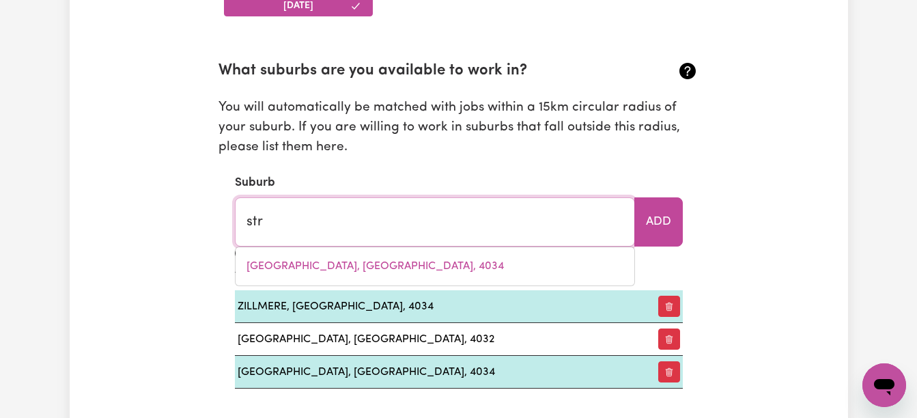
type input "stra"
type input "straDBROKE, Victoria, 3851"
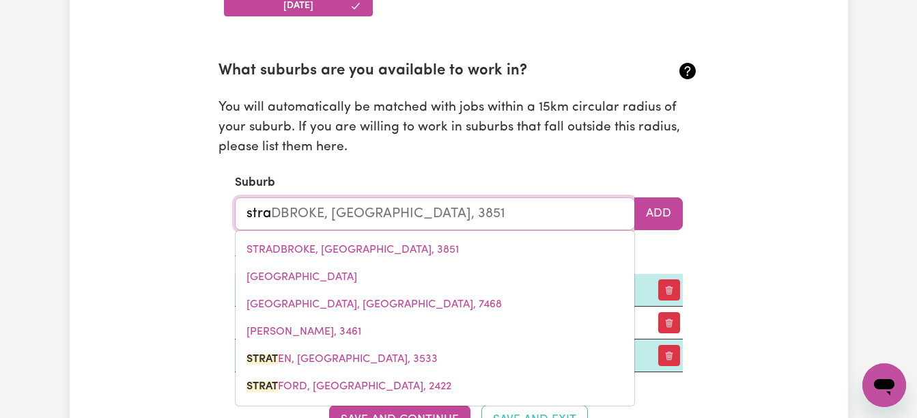
type input "strat"
type input "strath"
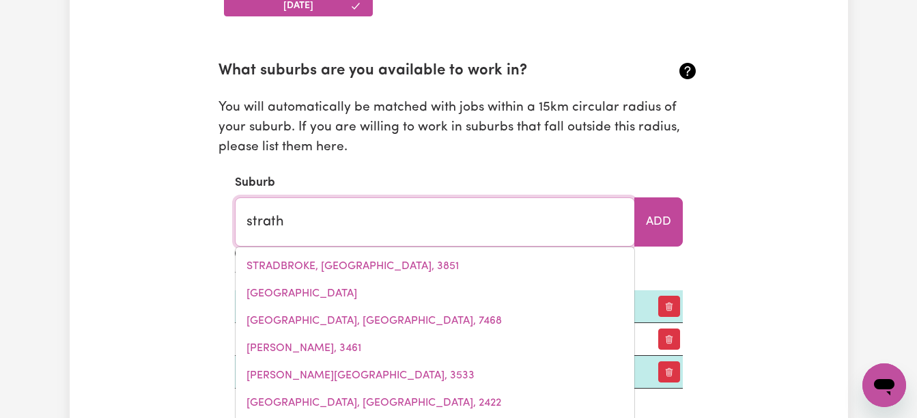
type input "strath CREEK, Victoria, 3658"
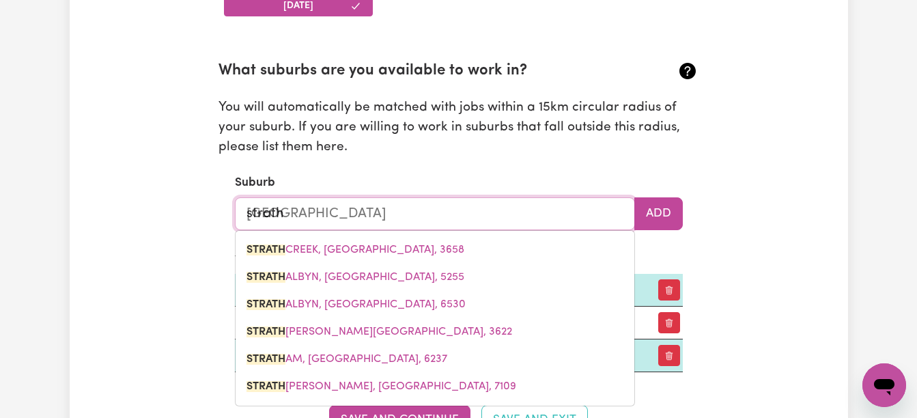
type input "strathp"
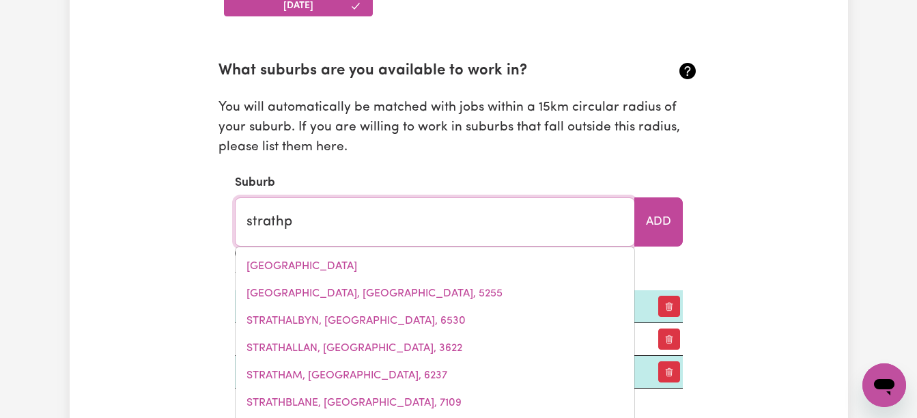
type input "strathpINE, Queensland, 4500"
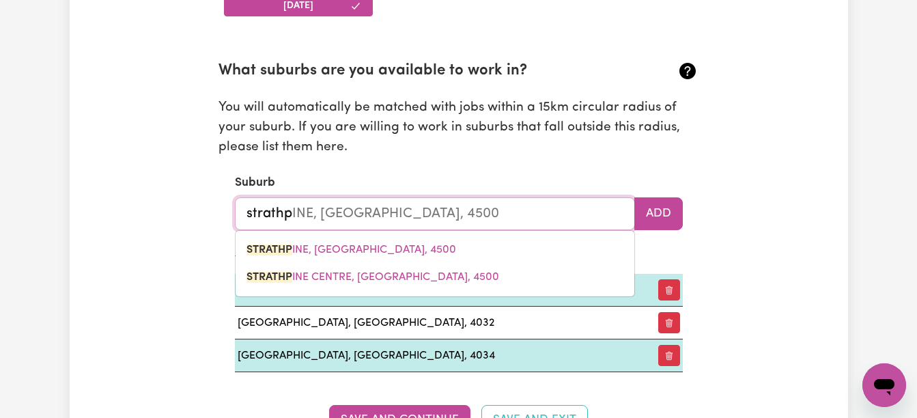
click at [335, 249] on span "STRATHP INE, Queensland, 4500" at bounding box center [352, 250] width 210 height 11
type input "STRATHPINE, Queensland, 4500"
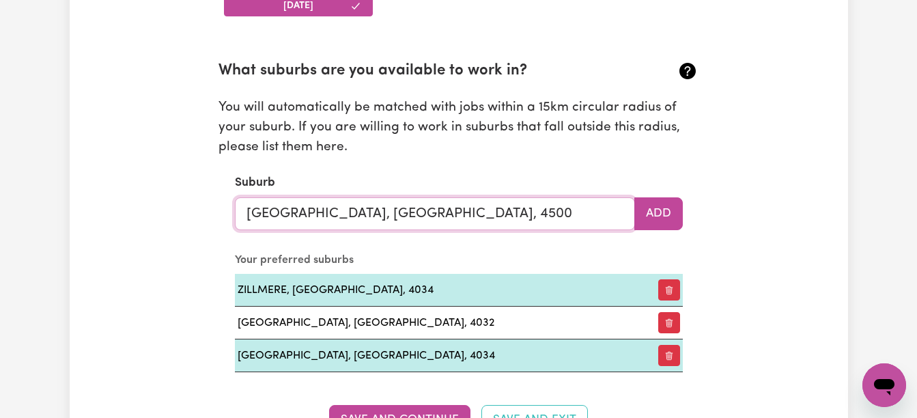
type input "STRATHPINE, Queensland, 4500"
click at [651, 205] on button "Add" at bounding box center [658, 213] width 48 height 33
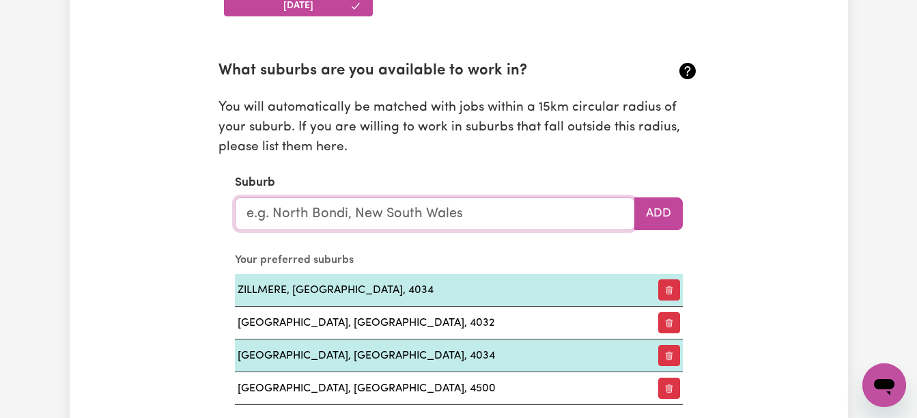
click at [343, 214] on input "text" at bounding box center [435, 213] width 400 height 33
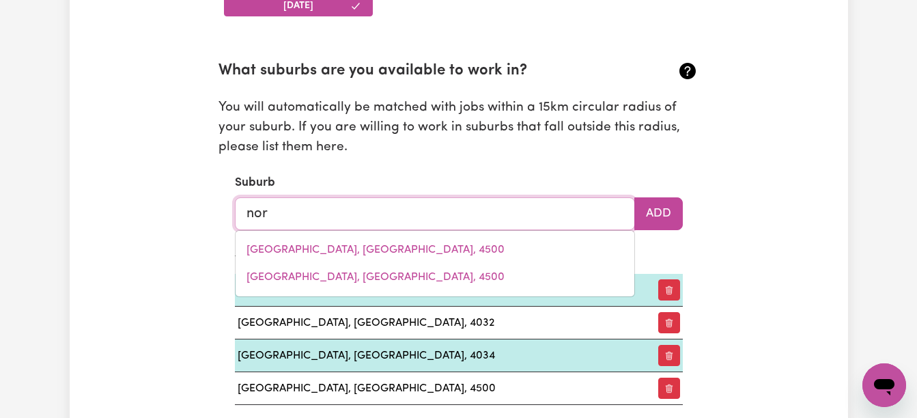
type input "nort"
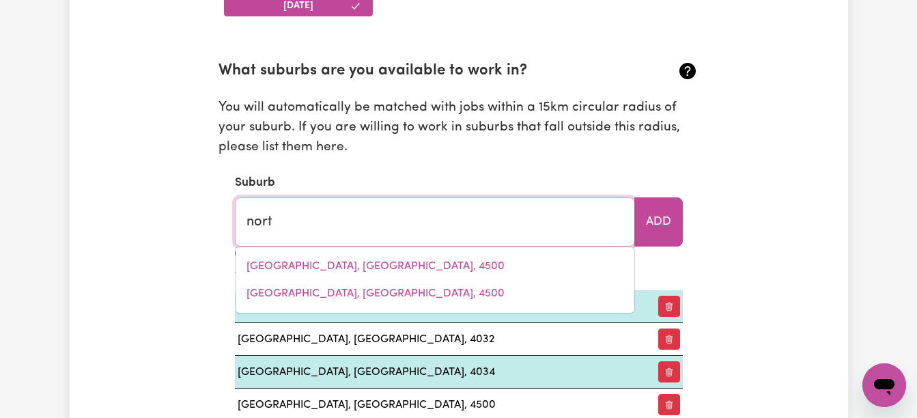
type input "nortH ADELAIDE, South Australia, 5006"
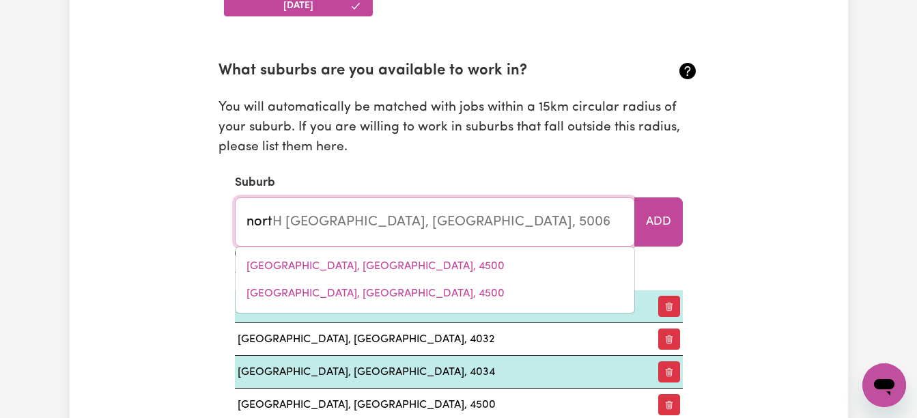
type input "north"
type input "north ADELAIDE, South Australia, 5006"
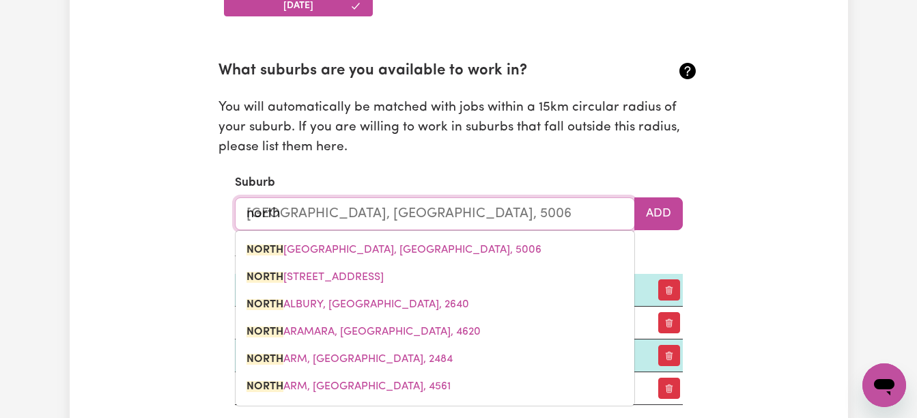
type input "north b"
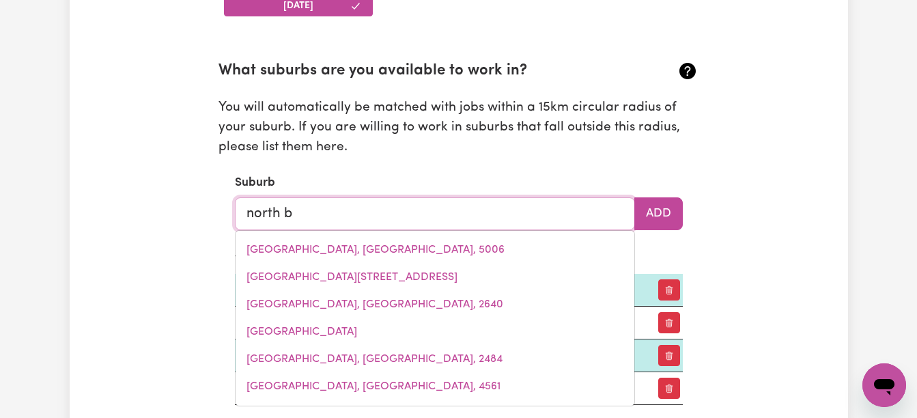
type input "north bAANDEE, Western Australia, 6412"
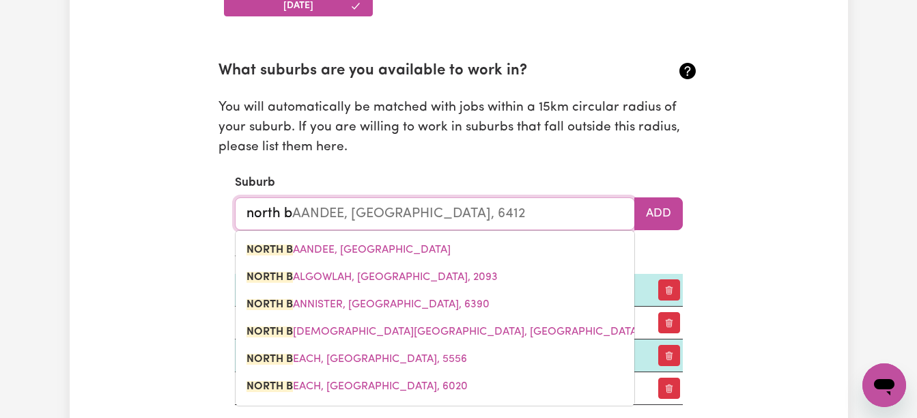
type input "north br"
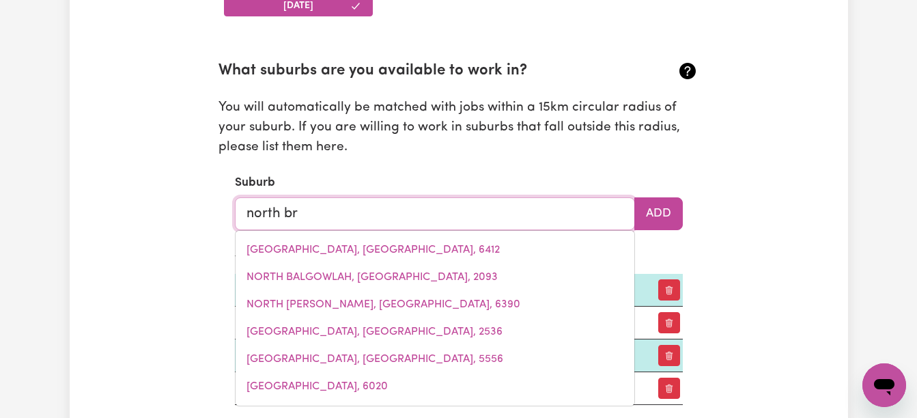
type input "north brANCH, Queensland, 4356"
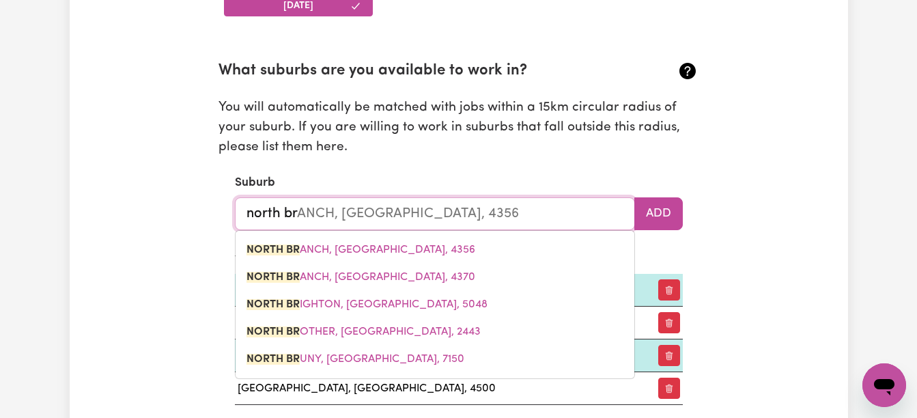
type input "north bri"
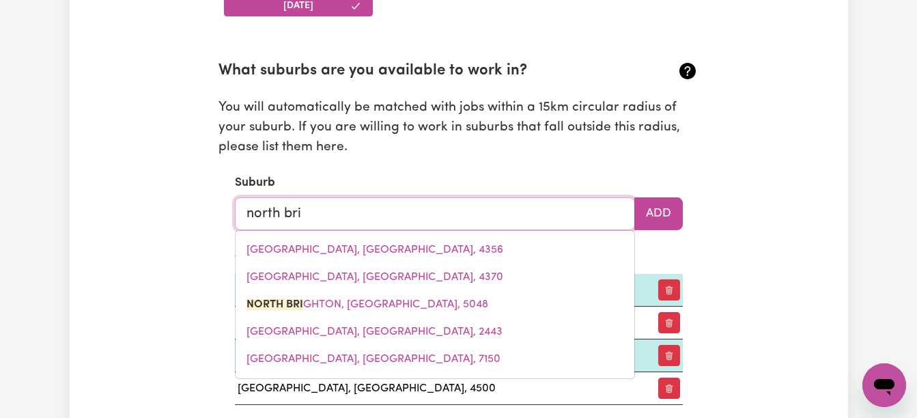
type input "north briGHTON, South Australia, 5048"
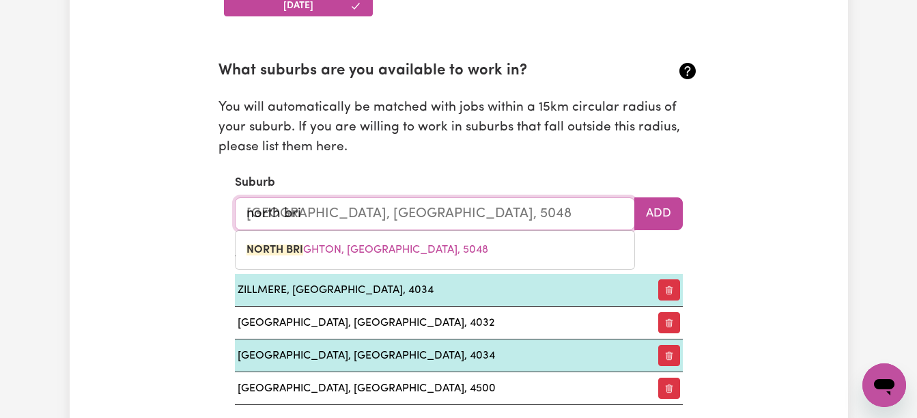
type input "north bris"
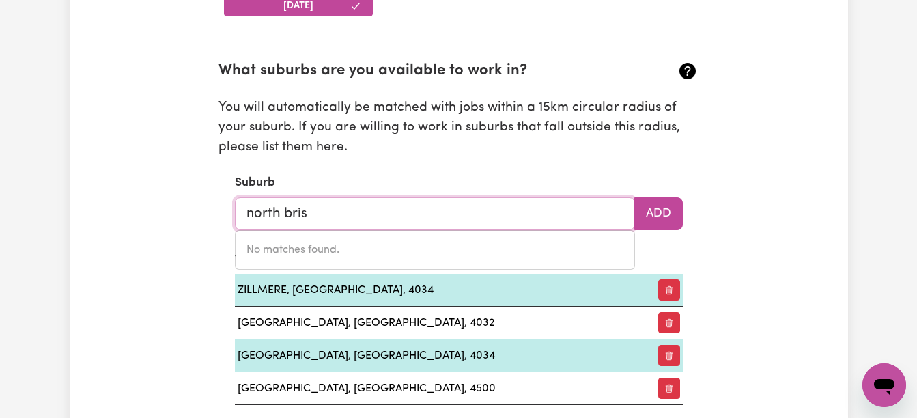
type input "north bri"
type input "north briGHTON, South Australia, 5048"
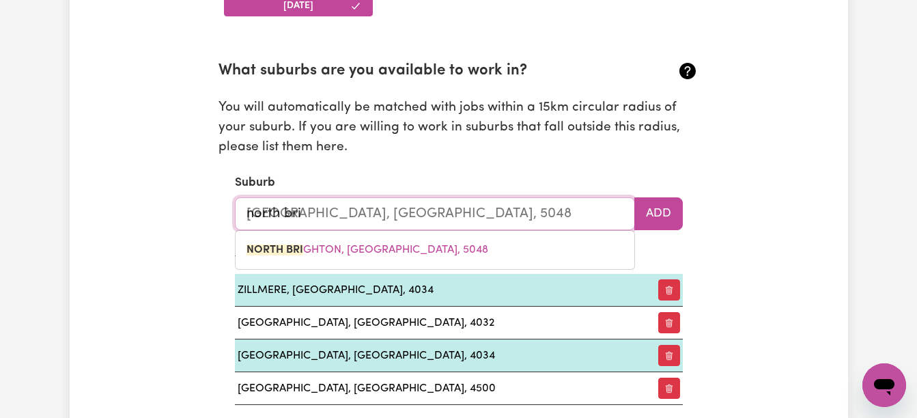
type input "north br"
type input "north brANCH, Queensland, 4356"
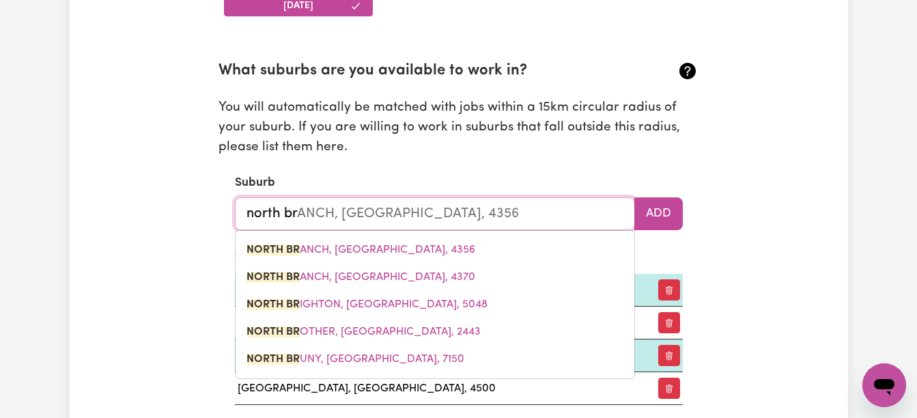
type input "north b"
type input "north bAANDEE, Western Australia, 6412"
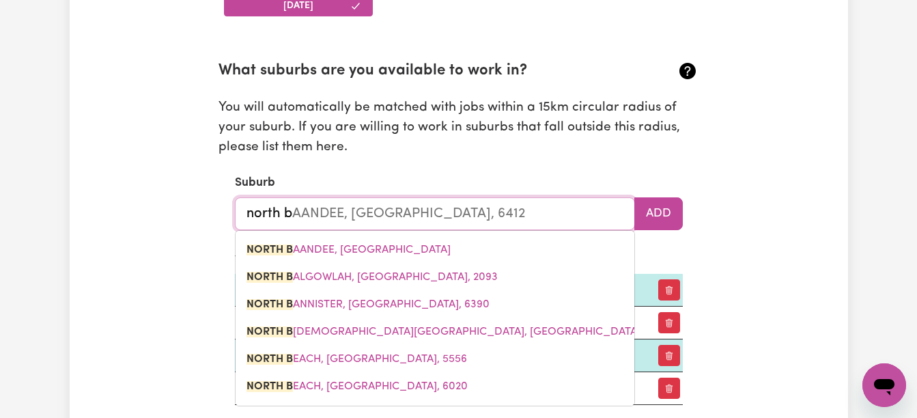
type input "north"
type input "north ADELAIDE, South Australia, 5006"
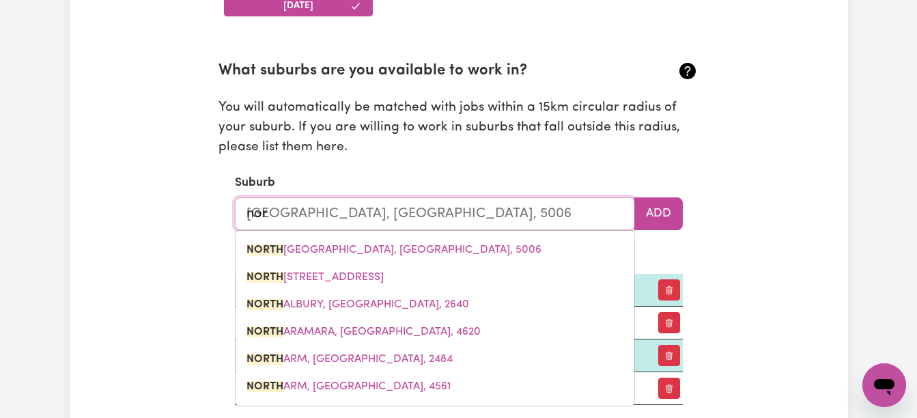
type input "no"
type input "n"
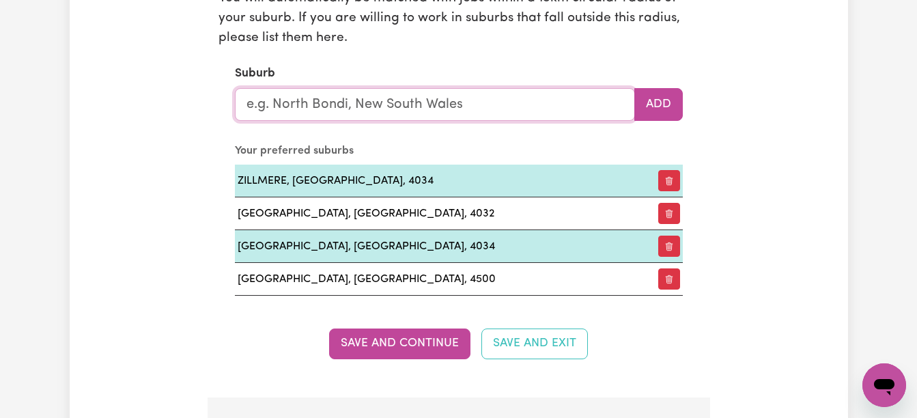
scroll to position [1626, 0]
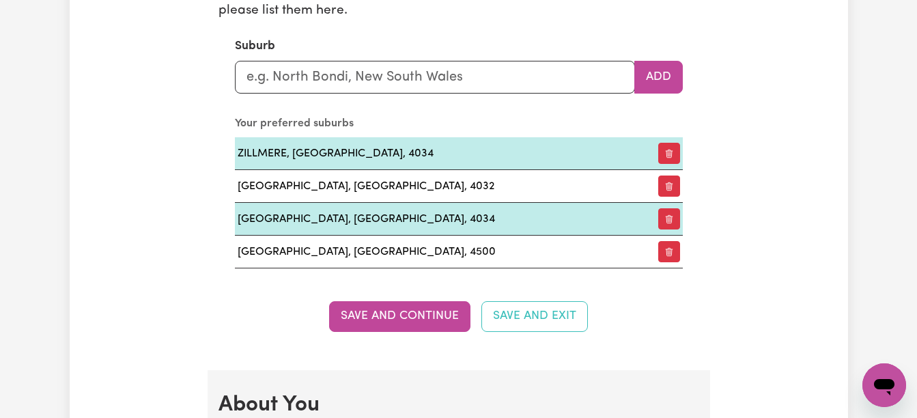
click at [418, 322] on button "Save and Continue" at bounding box center [399, 316] width 141 height 30
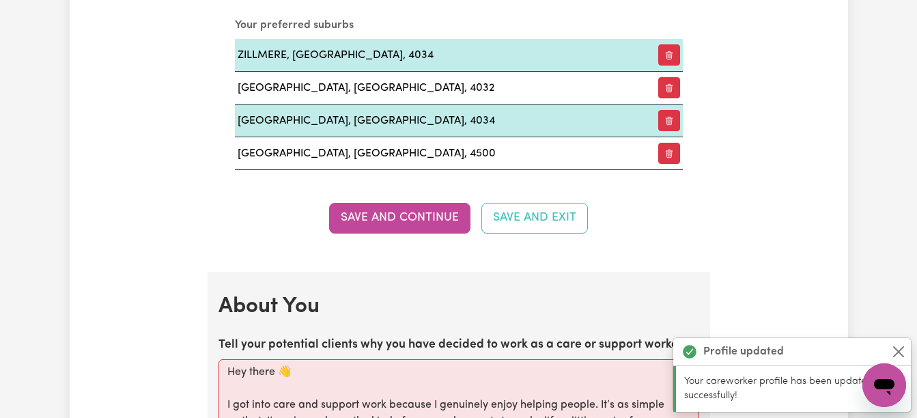
scroll to position [1996, 0]
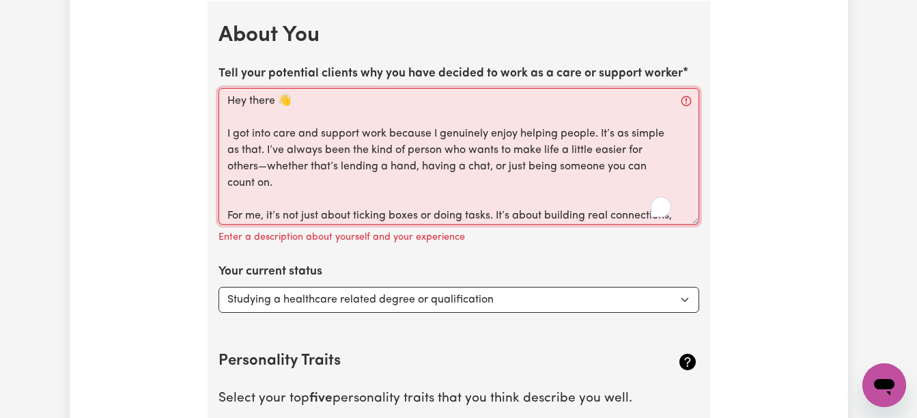
click at [247, 109] on textarea "Hey there 👋 I got into care and support work because I genuinely enjoy helping …" at bounding box center [459, 156] width 481 height 137
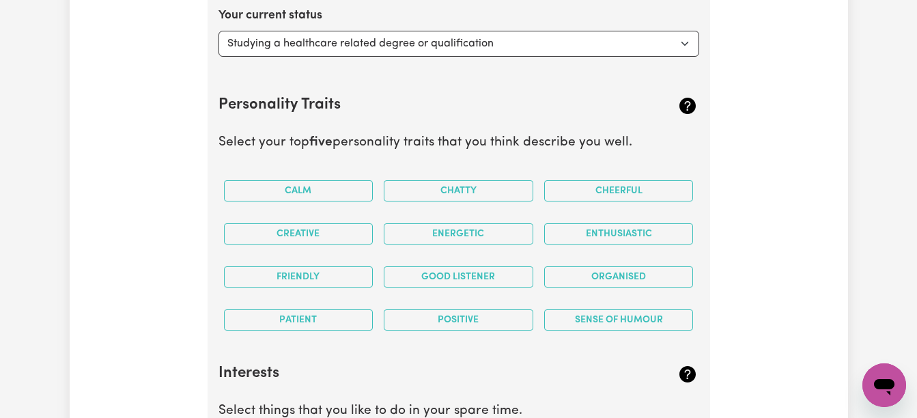
scroll to position [2278, 0]
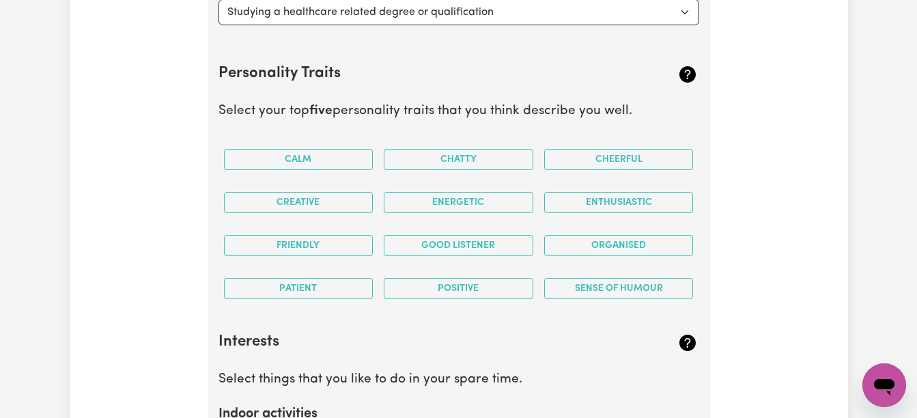
type textarea "Hey there 👋 I got into care and support work because I genuinely enjoy helping …"
click at [315, 245] on button "Friendly" at bounding box center [299, 245] width 150 height 21
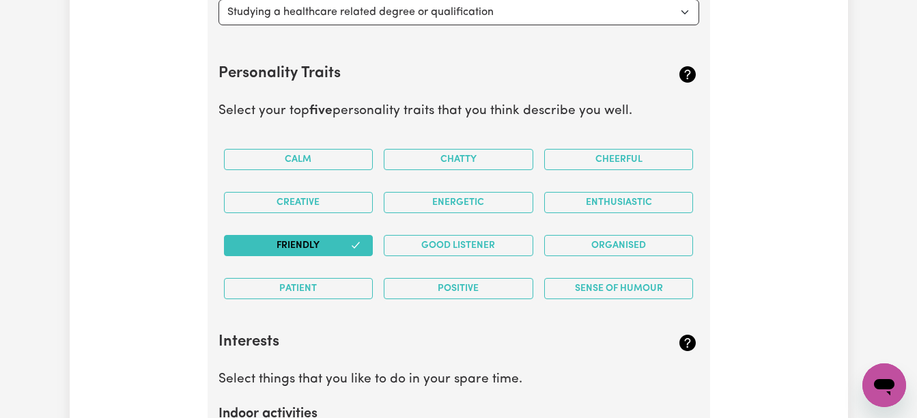
click at [459, 235] on button "Good Listener" at bounding box center [459, 245] width 150 height 21
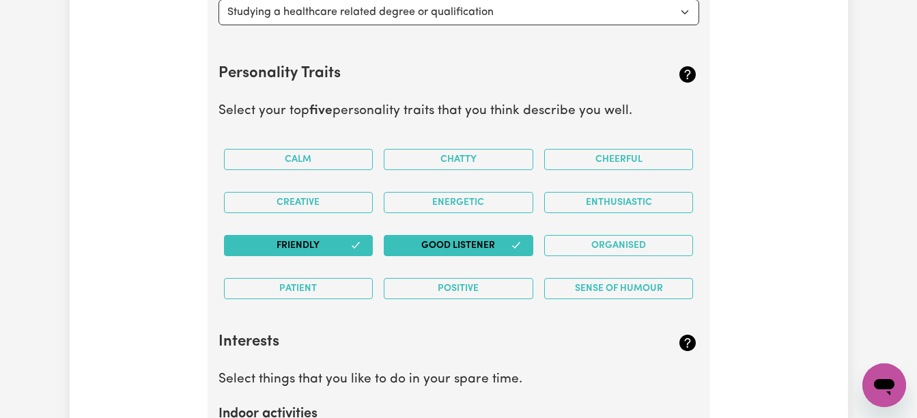
click at [604, 242] on button "Organised" at bounding box center [619, 245] width 150 height 21
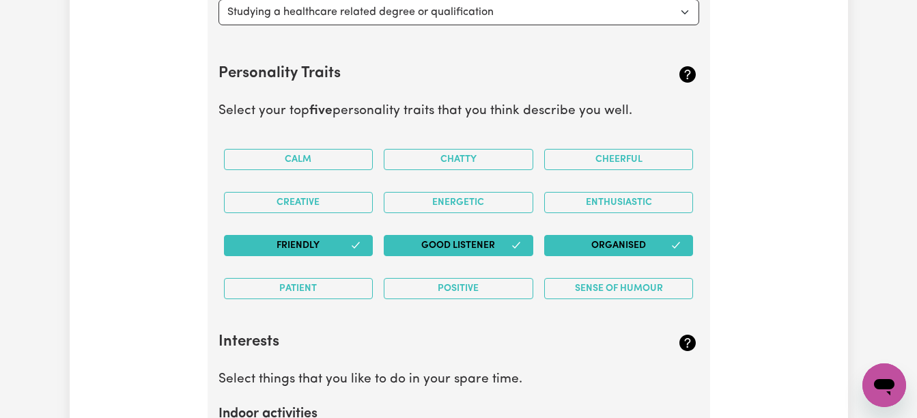
click at [333, 290] on button "Patient" at bounding box center [299, 288] width 150 height 21
click at [324, 201] on button "Creative" at bounding box center [299, 202] width 150 height 21
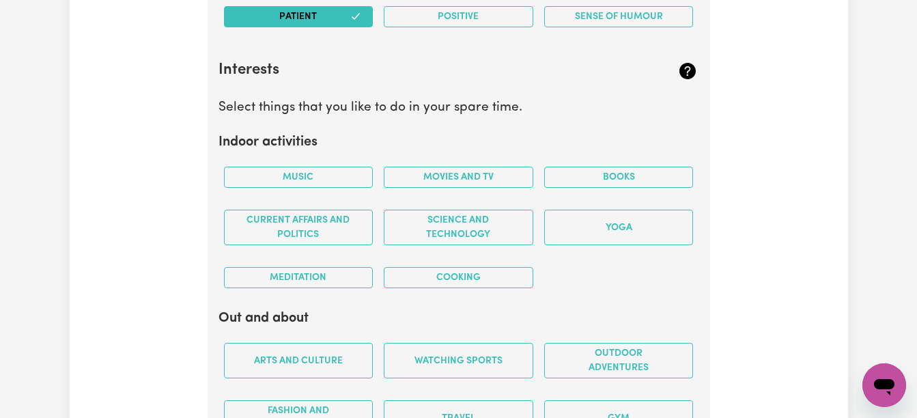
scroll to position [2578, 0]
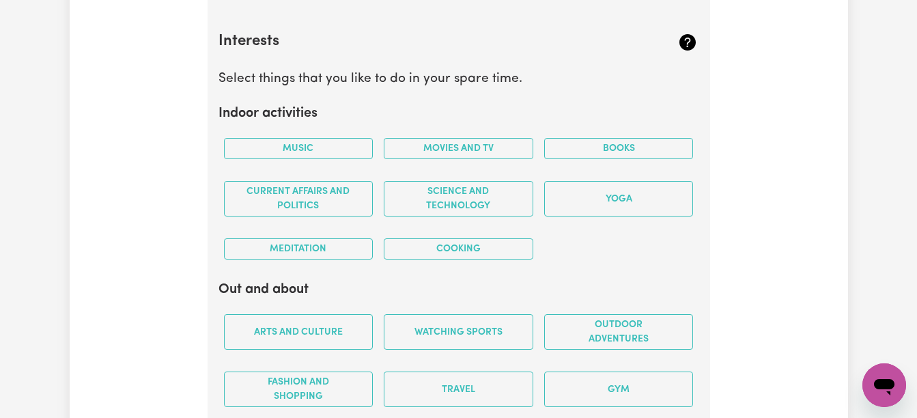
click at [291, 152] on button "Music" at bounding box center [299, 148] width 150 height 21
click at [410, 153] on button "Movies and TV" at bounding box center [459, 148] width 150 height 21
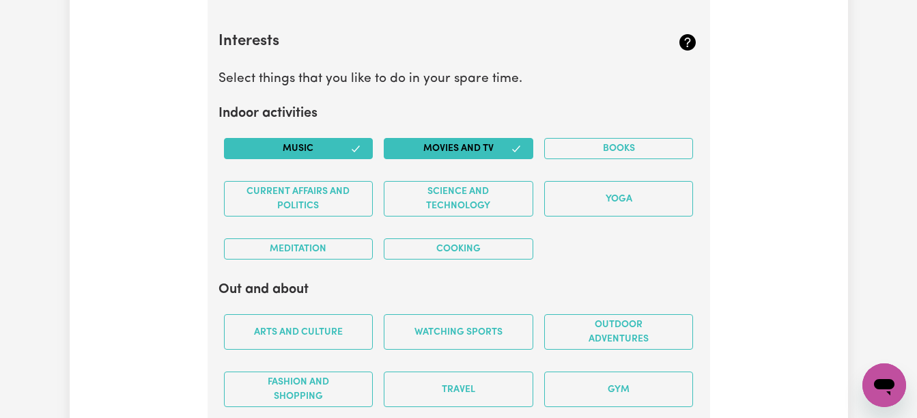
click at [438, 249] on button "Cooking" at bounding box center [459, 248] width 150 height 21
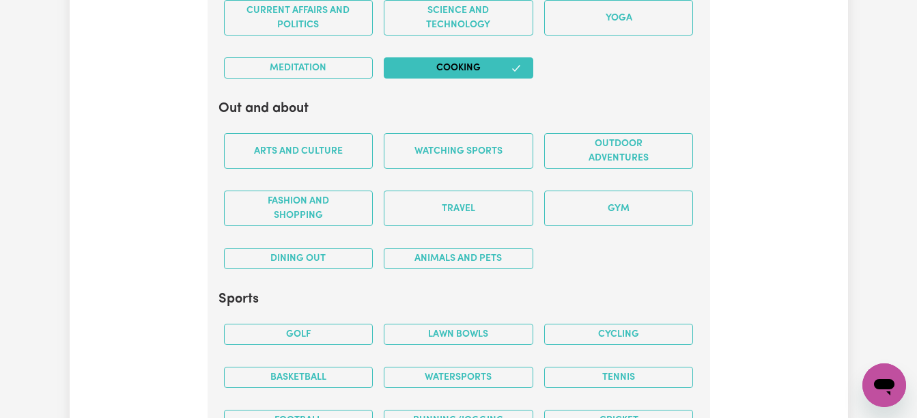
scroll to position [2769, 0]
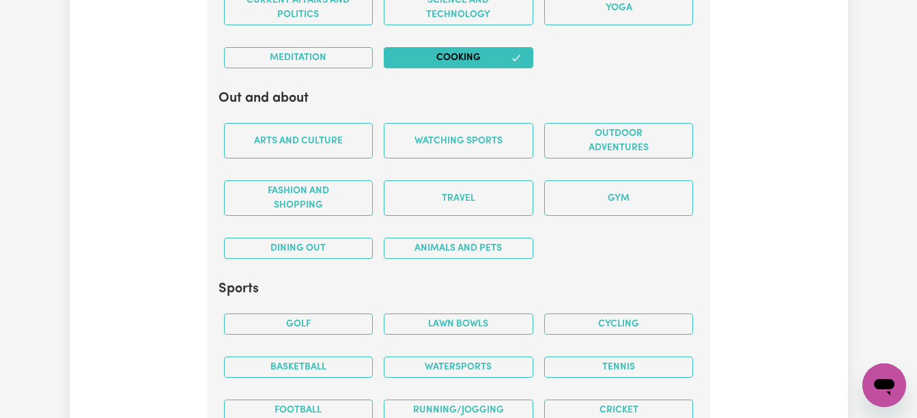
click at [316, 141] on button "Arts and Culture" at bounding box center [299, 141] width 150 height 36
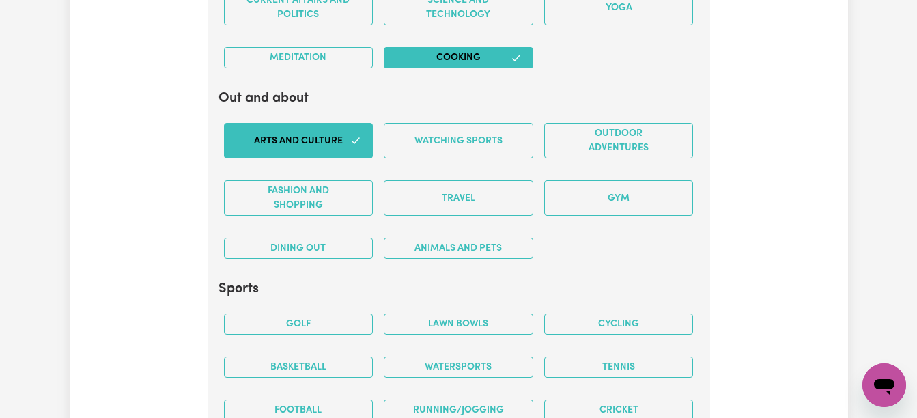
click at [453, 195] on button "Travel" at bounding box center [459, 198] width 150 height 36
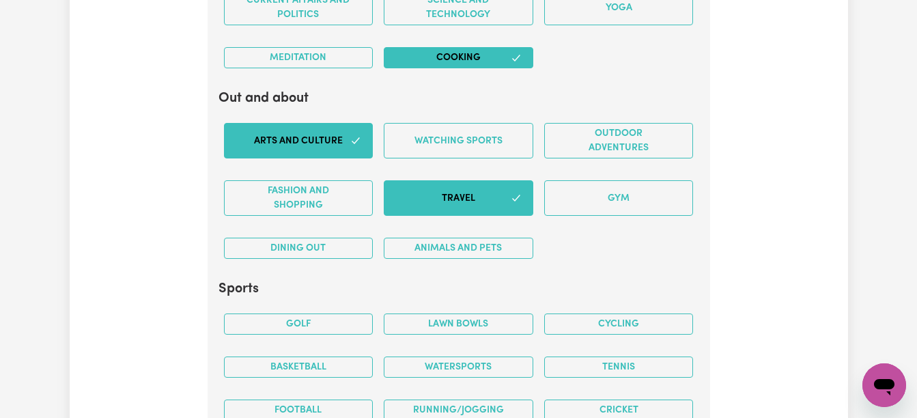
click at [465, 145] on button "Watching sports" at bounding box center [459, 141] width 150 height 36
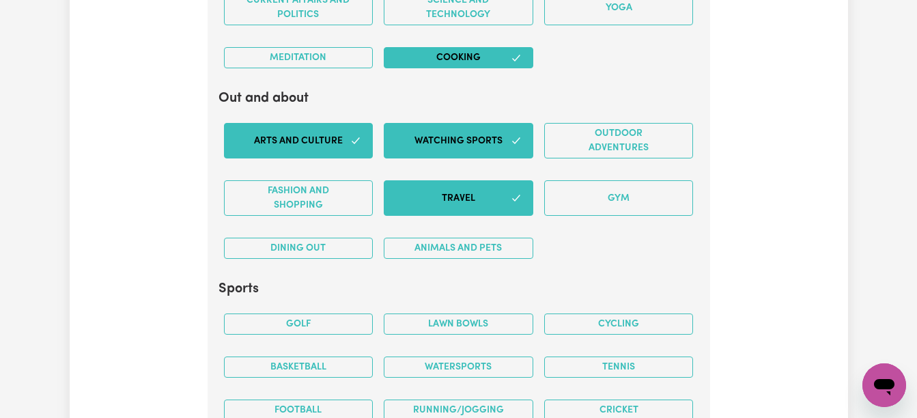
click at [328, 252] on button "Dining out" at bounding box center [299, 248] width 150 height 21
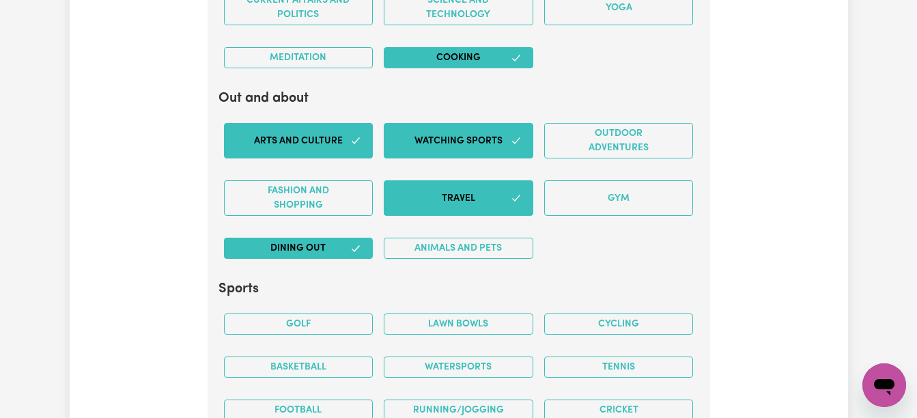
click at [491, 247] on button "Animals and pets" at bounding box center [459, 248] width 150 height 21
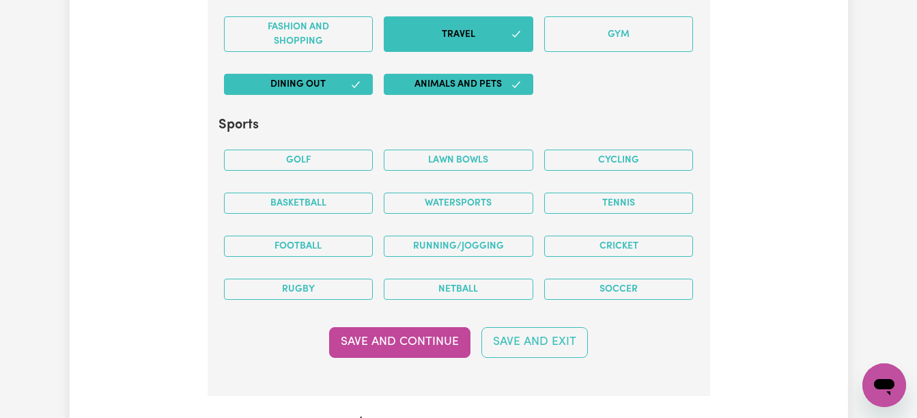
scroll to position [2961, 0]
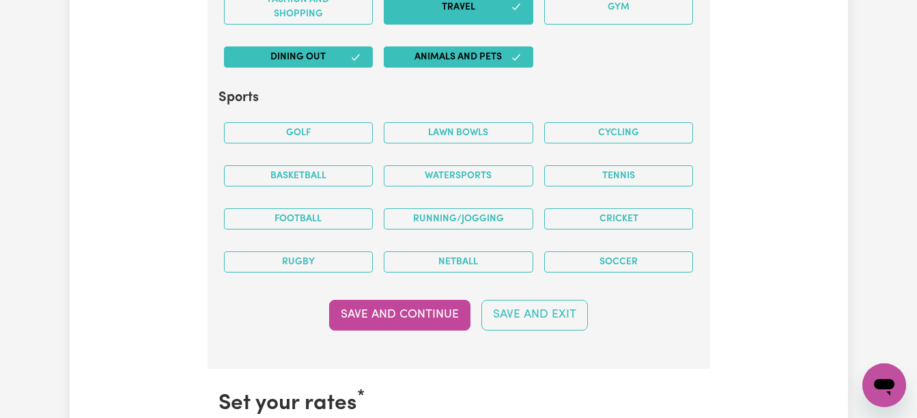
click at [671, 180] on button "Tennis" at bounding box center [619, 175] width 150 height 21
click at [452, 312] on button "Save and Continue" at bounding box center [399, 315] width 141 height 30
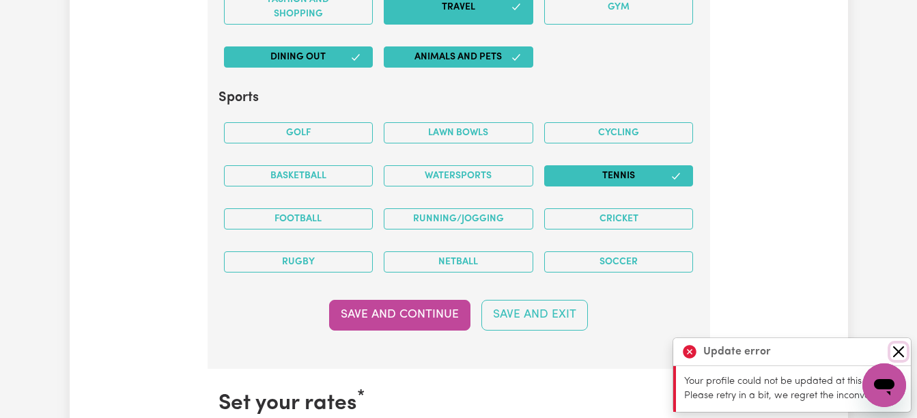
click at [897, 352] on button "Close" at bounding box center [899, 352] width 16 height 16
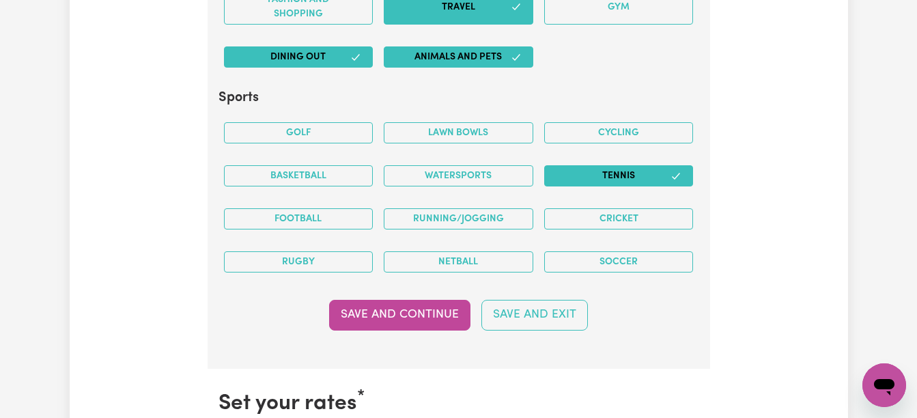
click at [411, 324] on button "Save and Continue" at bounding box center [399, 315] width 141 height 30
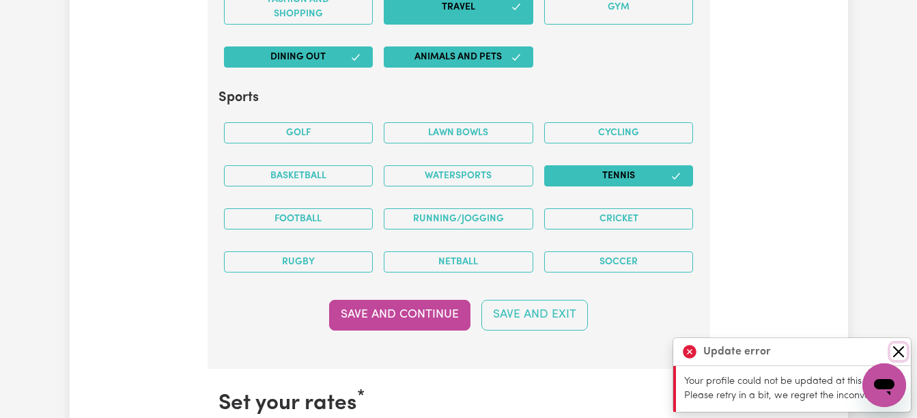
click at [900, 353] on button "Close" at bounding box center [899, 352] width 16 height 16
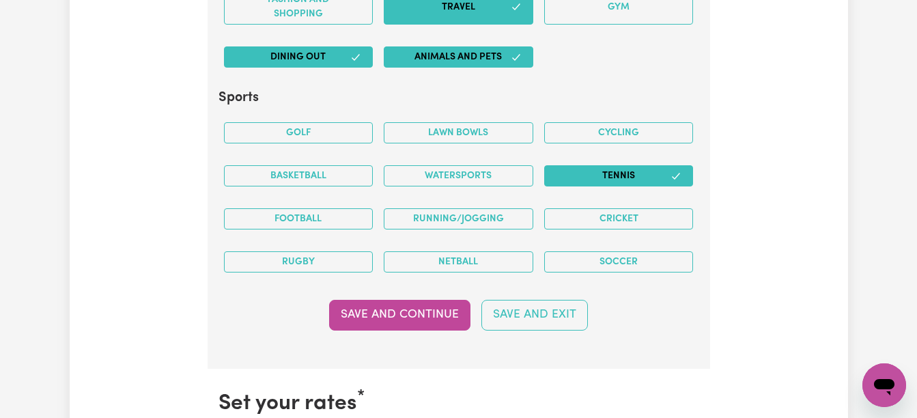
click at [560, 322] on button "Save and Exit" at bounding box center [535, 315] width 107 height 30
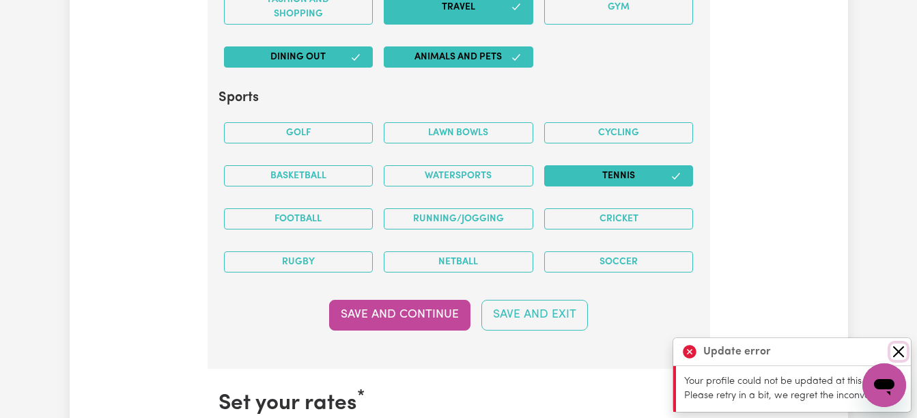
click at [898, 352] on button "Close" at bounding box center [899, 352] width 16 height 16
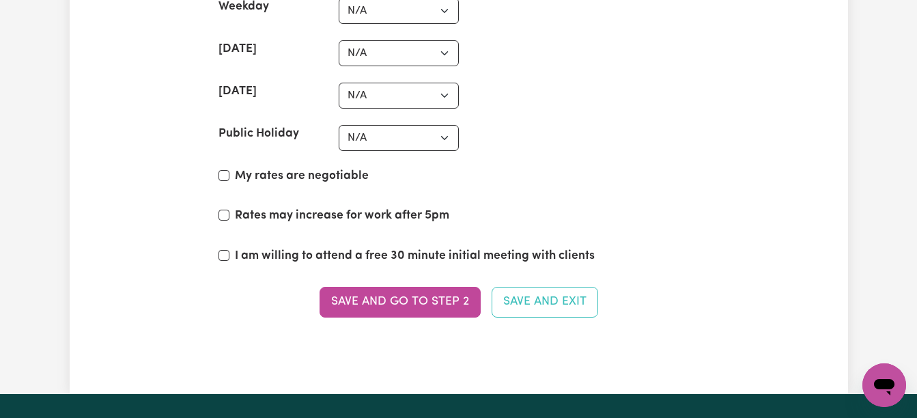
scroll to position [3525, 0]
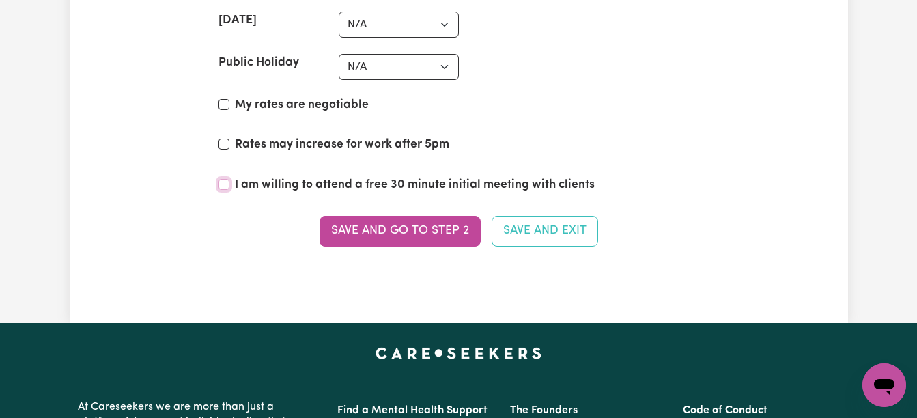
click at [223, 186] on input "I am willing to attend a free 30 minute initial meeting with clients" at bounding box center [224, 184] width 11 height 11
checkbox input "true"
click at [222, 146] on input "Rates may increase for work after 5pm" at bounding box center [224, 144] width 11 height 11
checkbox input "true"
click at [221, 102] on input "My rates are negotiable" at bounding box center [224, 104] width 11 height 11
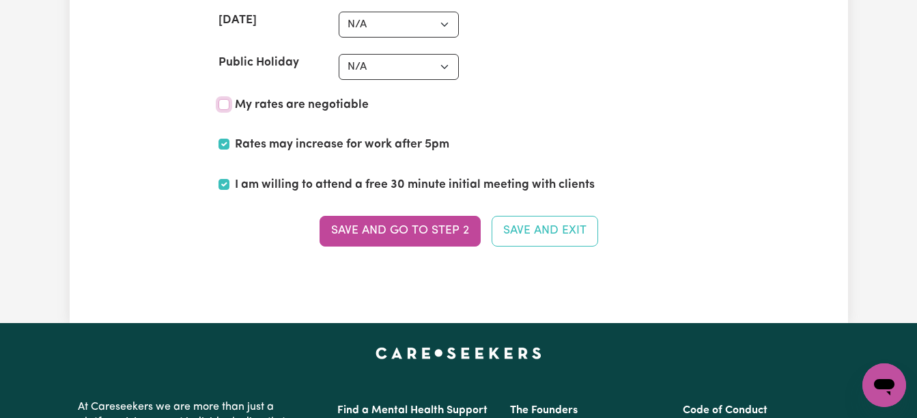
checkbox input "true"
click at [371, 239] on button "Save and go to Step 2" at bounding box center [400, 231] width 161 height 30
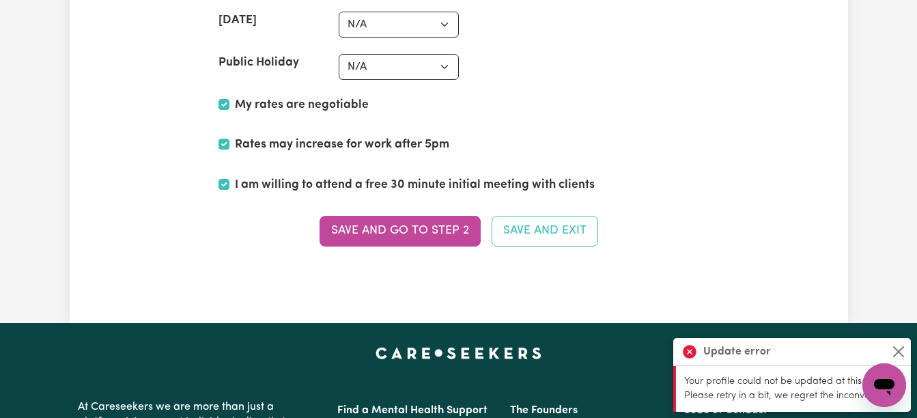
click at [418, 221] on button "Save and go to Step 2" at bounding box center [400, 231] width 161 height 30
click at [902, 345] on button "Close" at bounding box center [899, 352] width 16 height 16
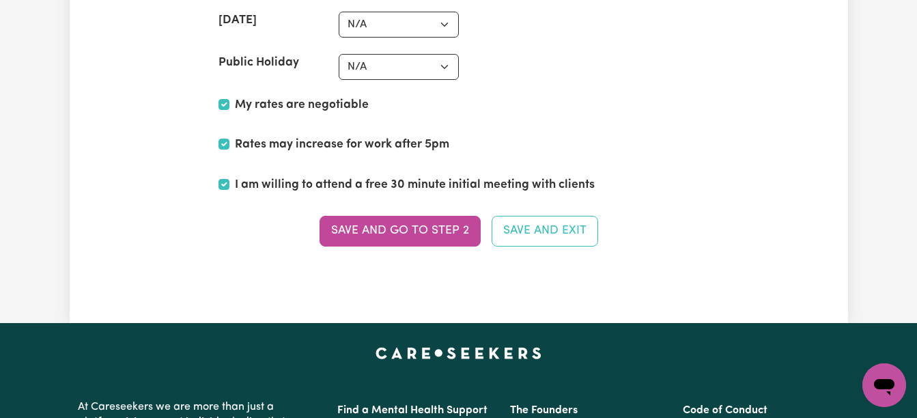
click at [381, 232] on button "Save and go to Step 2" at bounding box center [400, 231] width 161 height 30
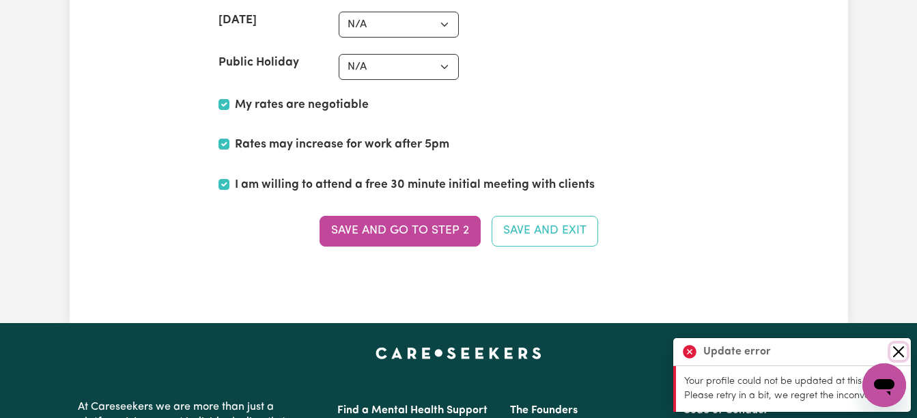
click at [901, 352] on button "Close" at bounding box center [899, 352] width 16 height 16
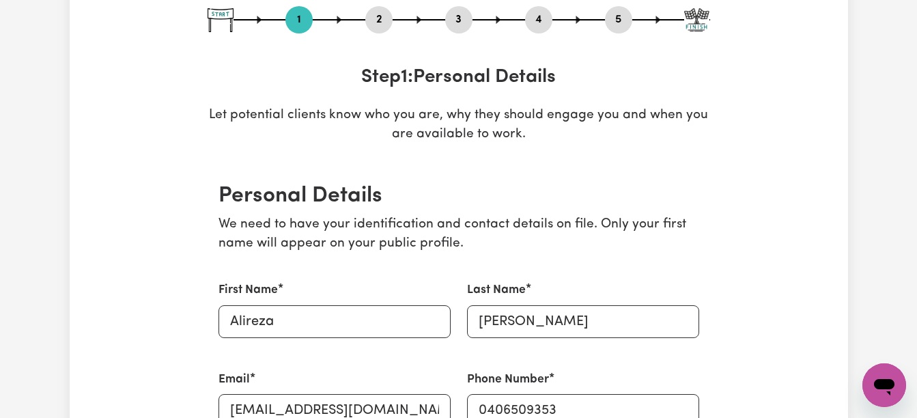
scroll to position [149, 0]
